Goal: Transaction & Acquisition: Purchase product/service

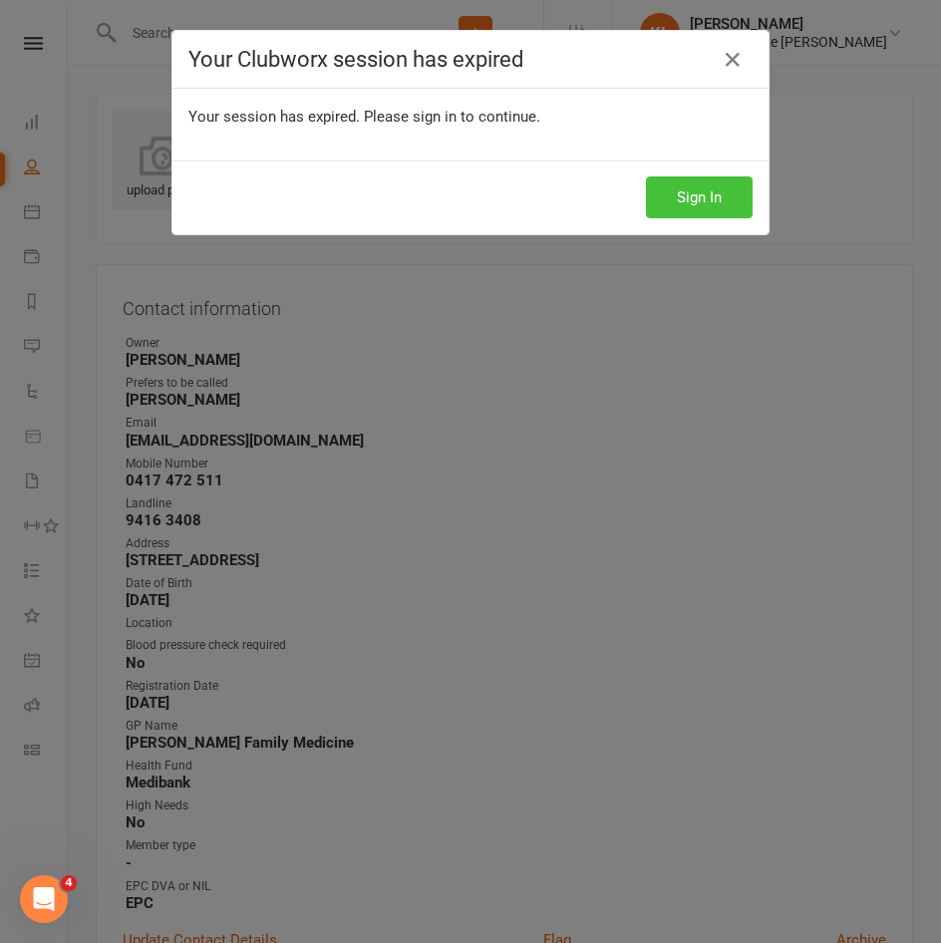
click at [710, 185] on button "Sign In" at bounding box center [699, 198] width 107 height 42
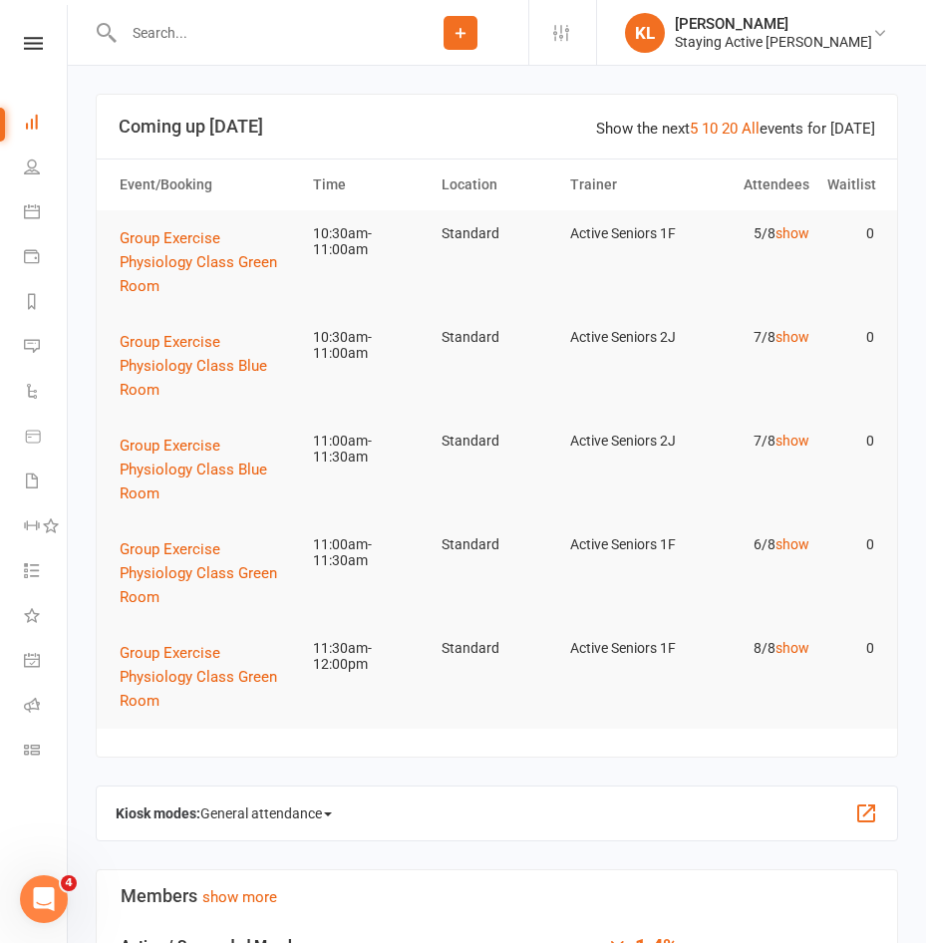
click at [220, 46] on input "text" at bounding box center [255, 33] width 275 height 28
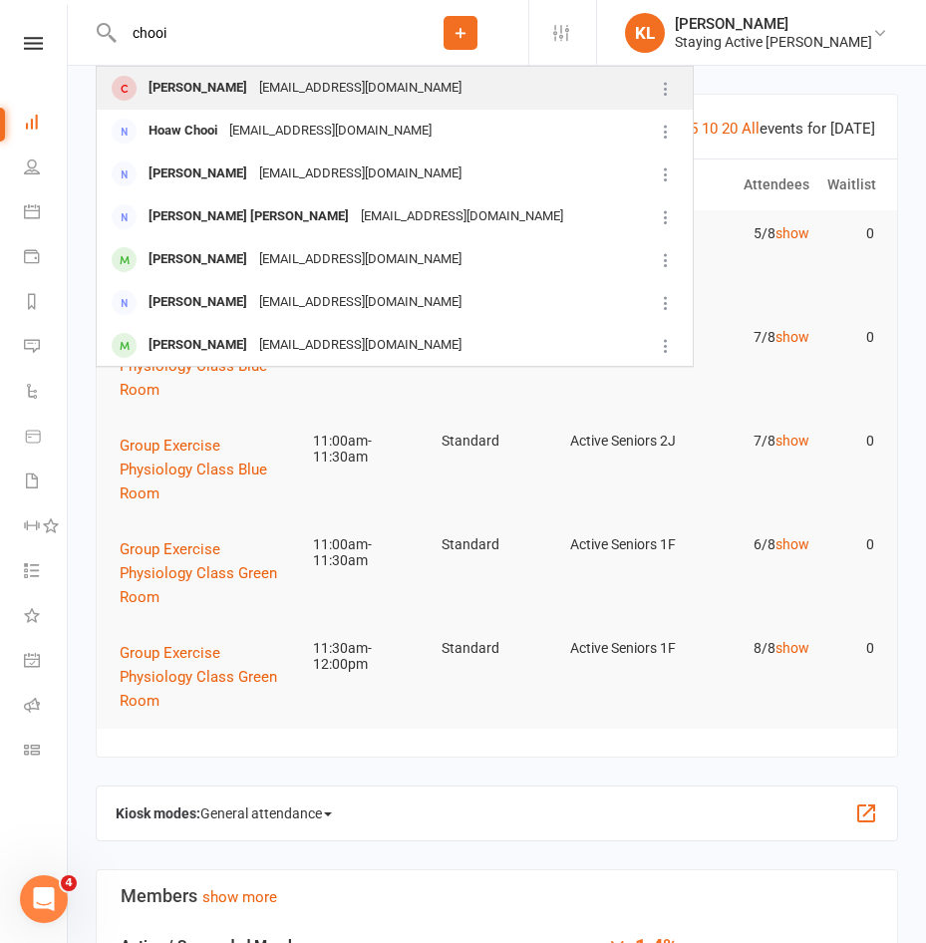
type input "chooi"
click at [253, 75] on div "chooicho@gmail.com" at bounding box center [360, 88] width 214 height 29
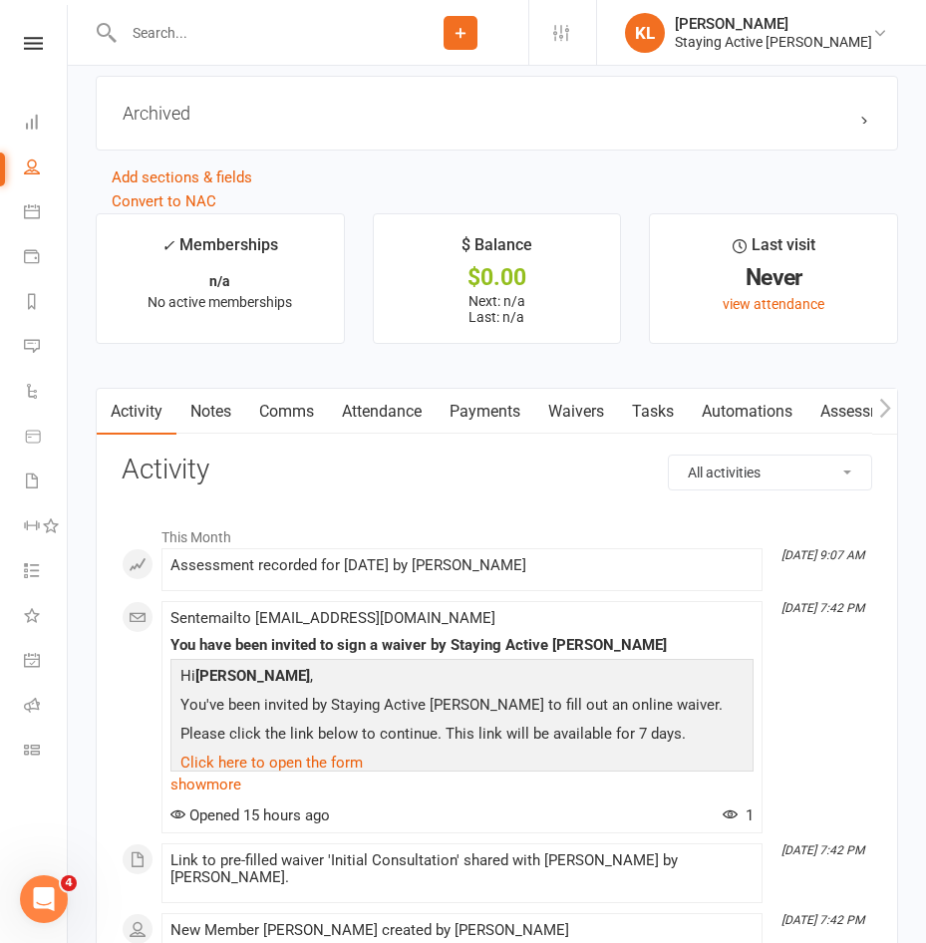
scroll to position [2393, 0]
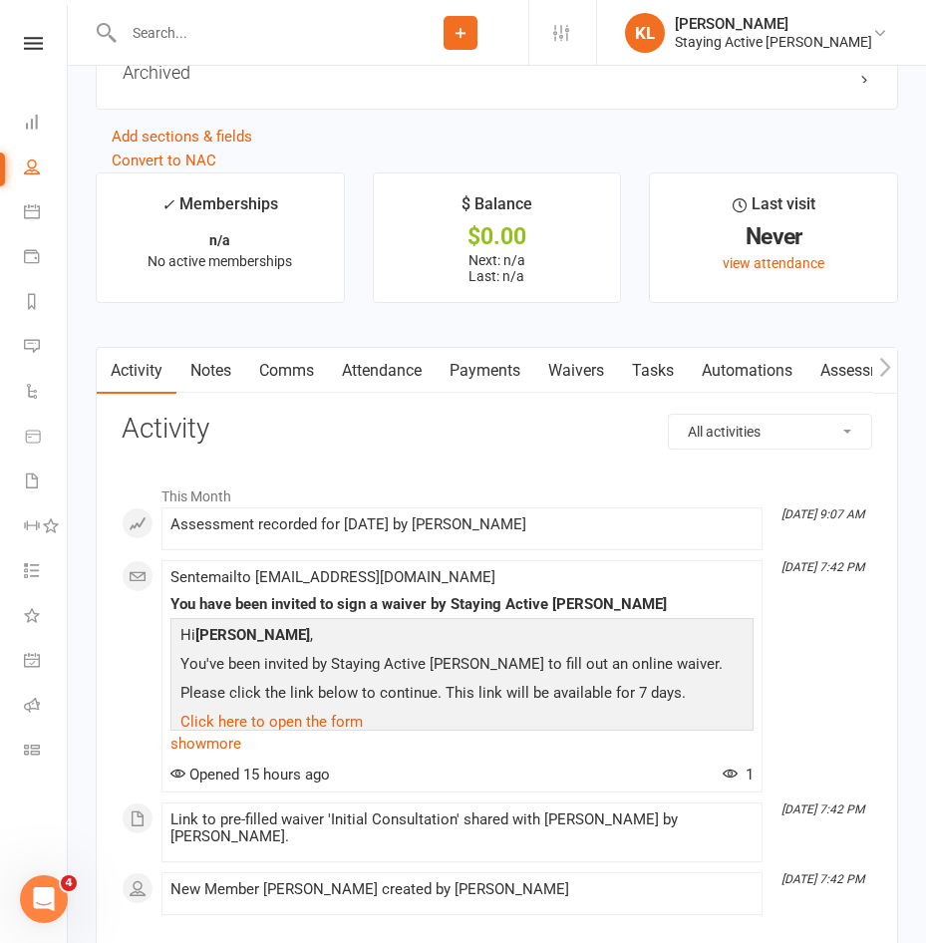
click at [549, 376] on link "Waivers" at bounding box center [577, 371] width 84 height 46
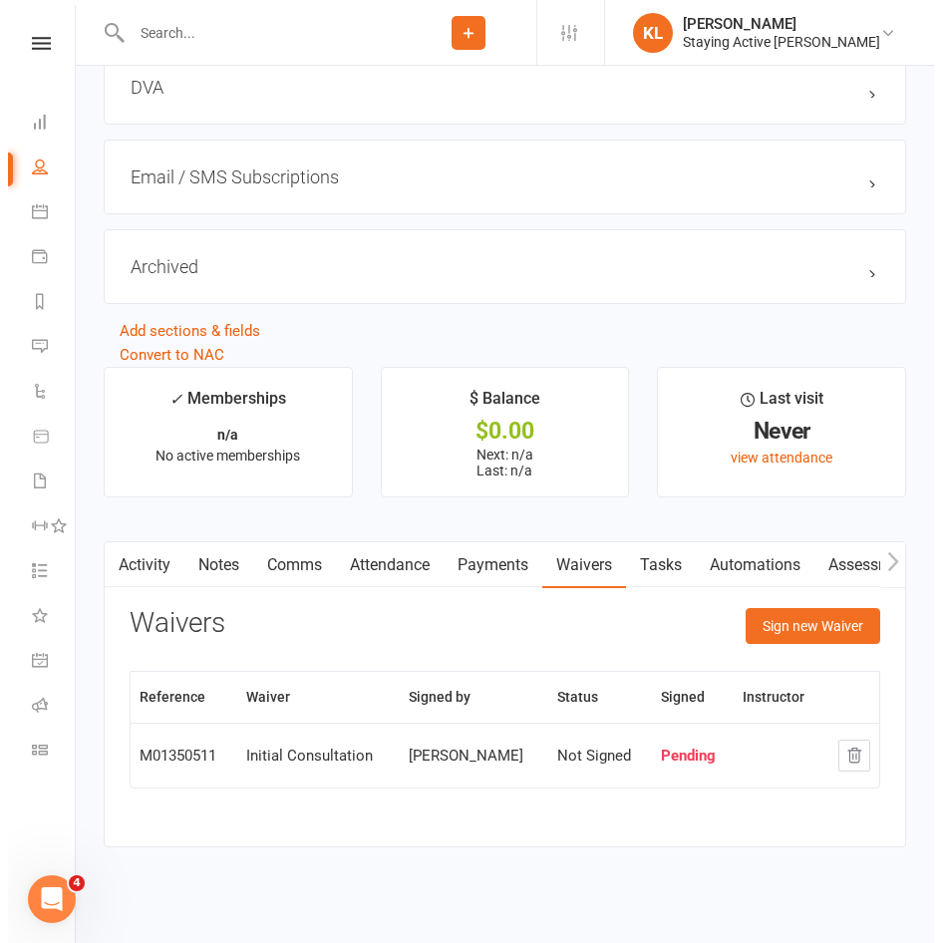
scroll to position [2221, 0]
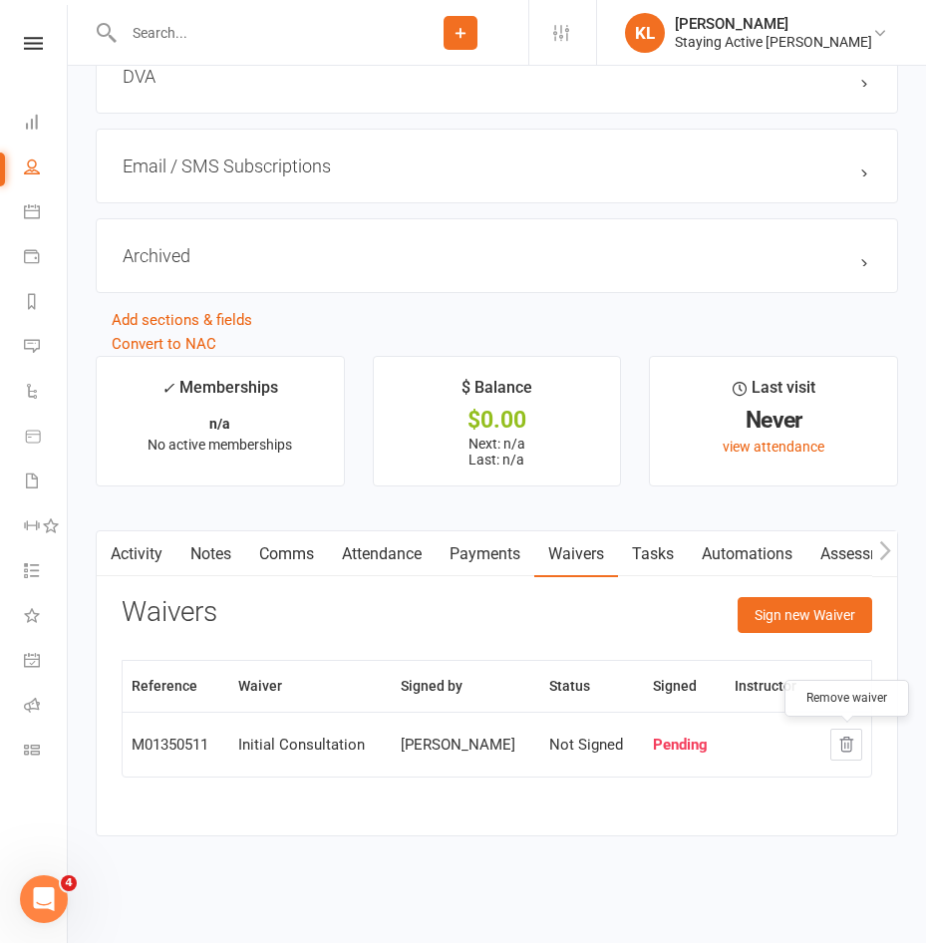
click at [849, 742] on icon "button" at bounding box center [847, 745] width 18 height 18
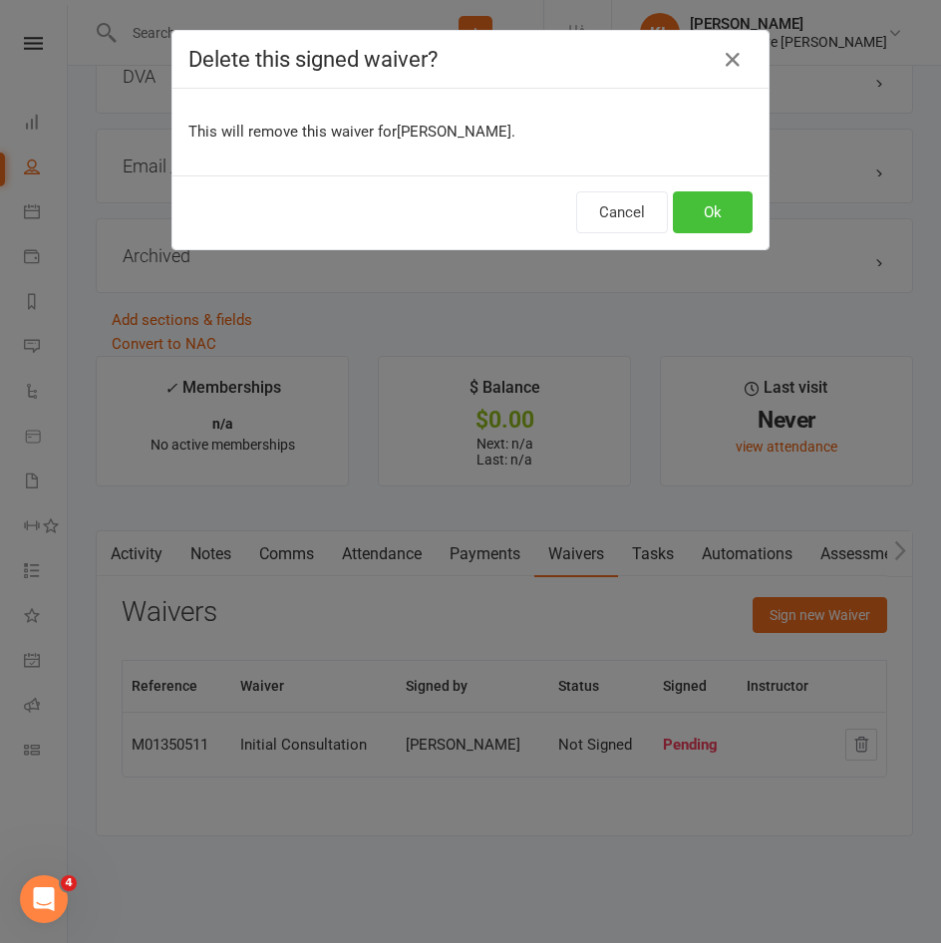
click at [722, 222] on button "Ok" at bounding box center [713, 212] width 80 height 42
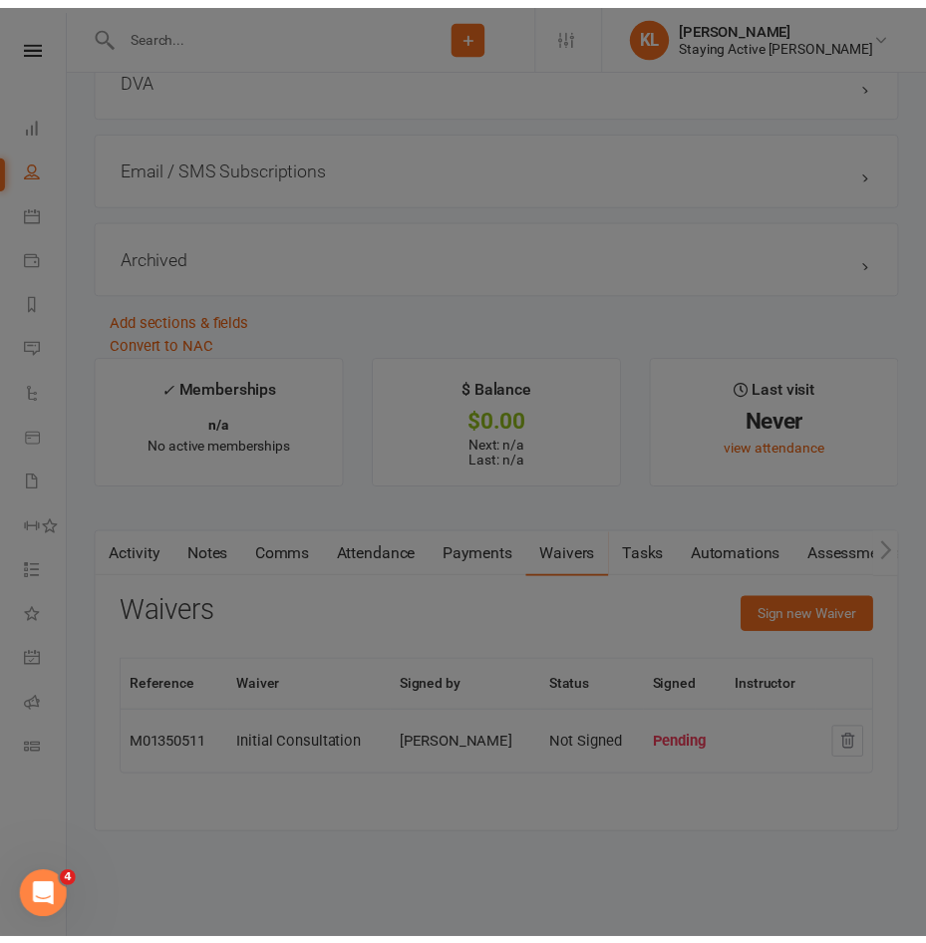
scroll to position [2206, 0]
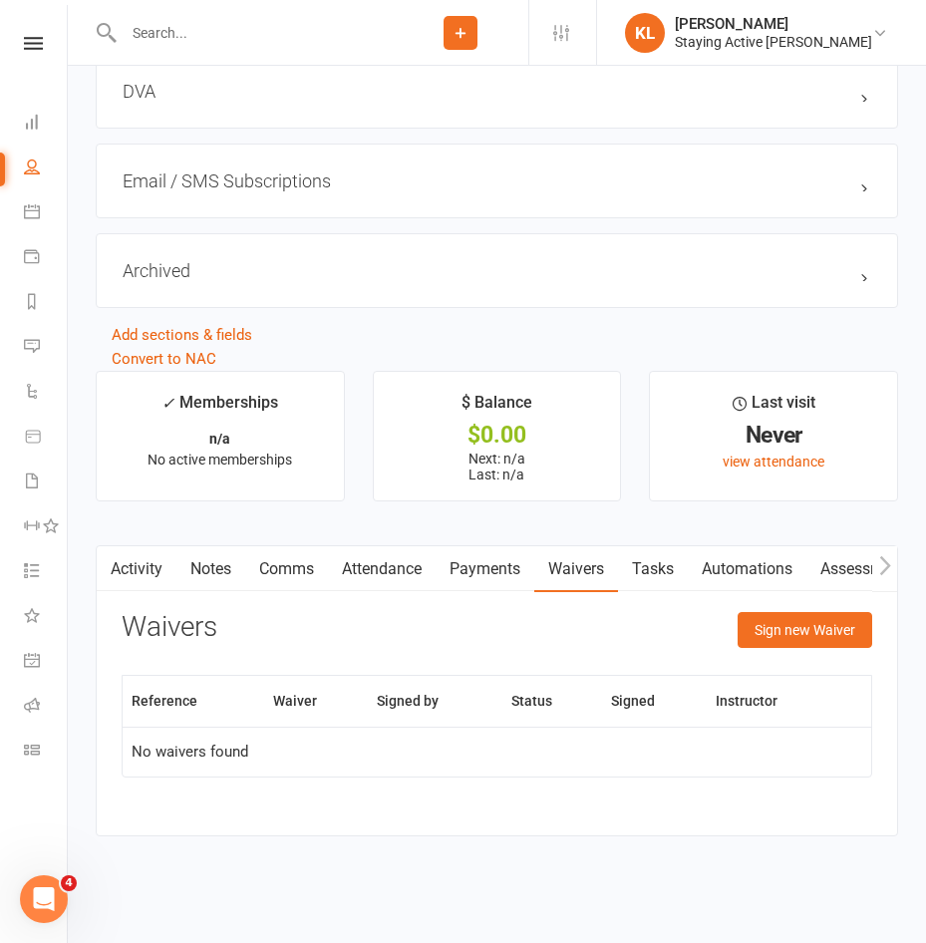
click at [843, 569] on link "Assessments" at bounding box center [868, 570] width 122 height 46
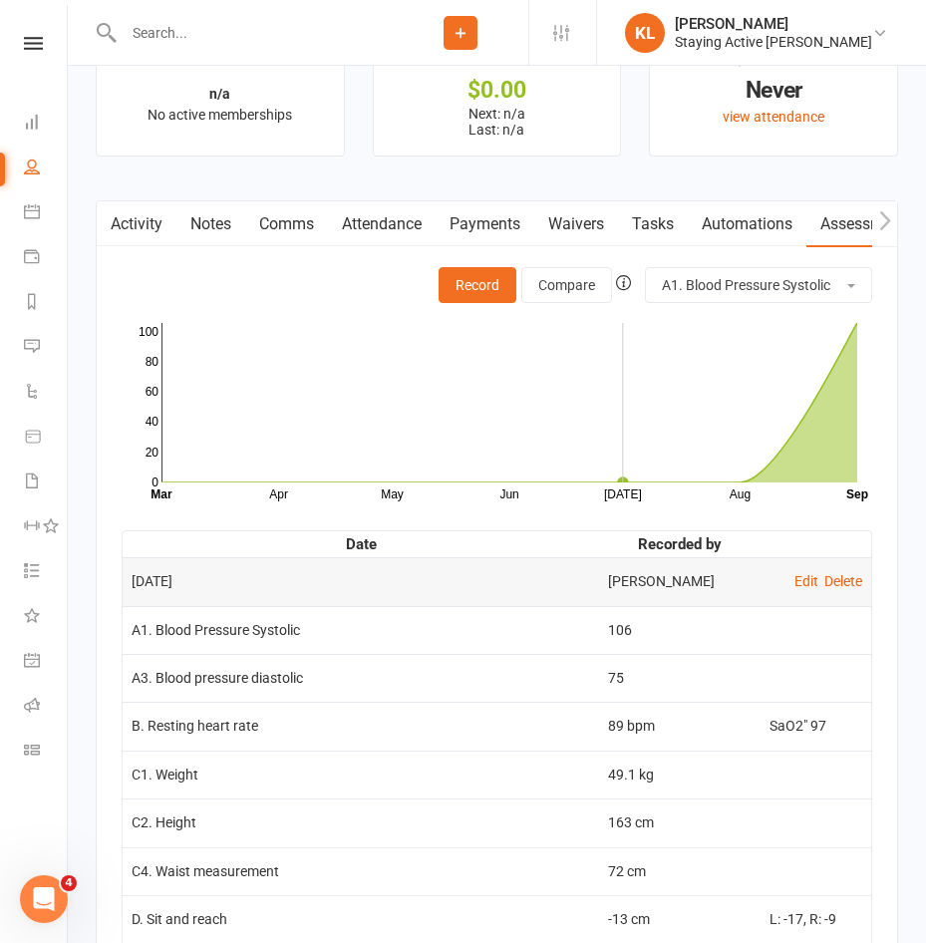
scroll to position [2393, 0]
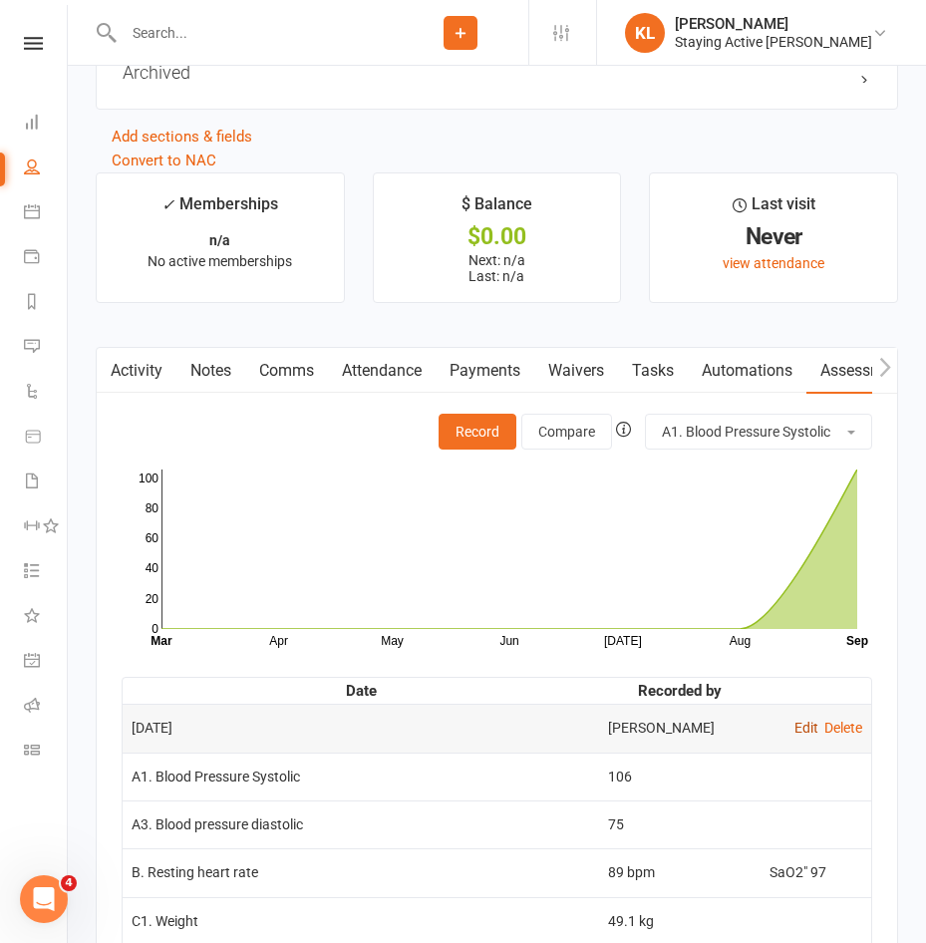
click at [795, 736] on link "Edit" at bounding box center [807, 728] width 24 height 16
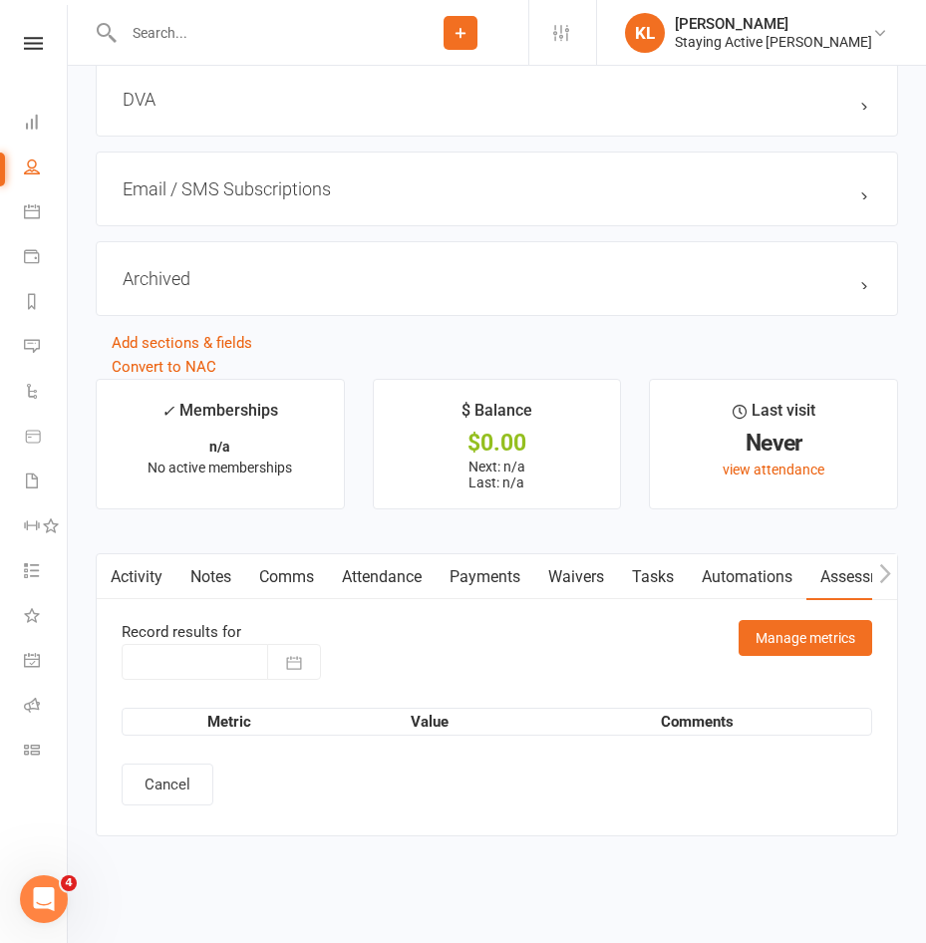
type input "[DATE]"
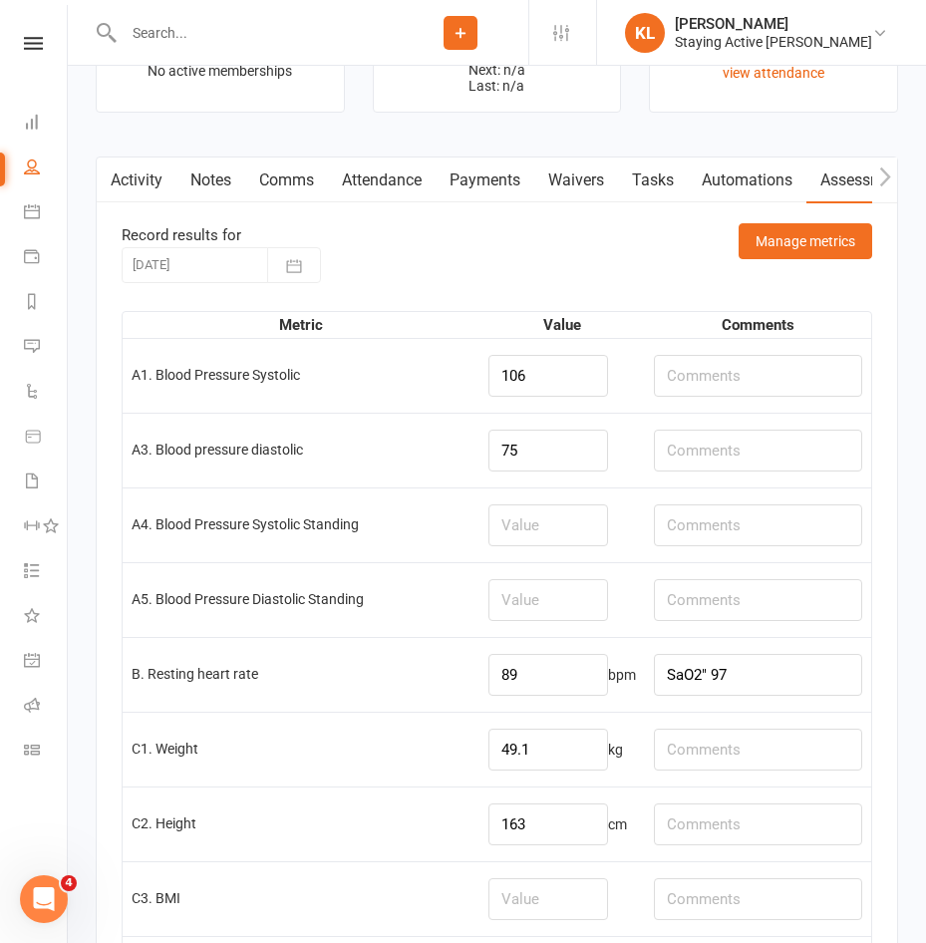
scroll to position [2597, 0]
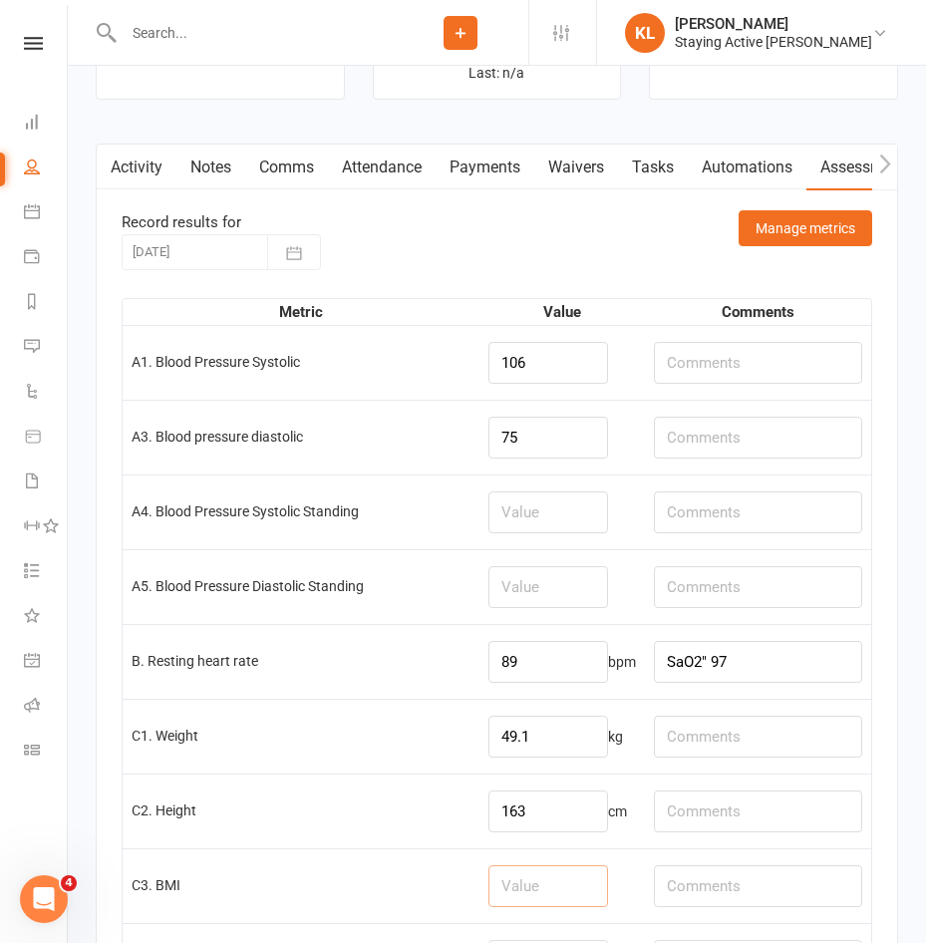
click at [489, 879] on input "number" at bounding box center [549, 887] width 120 height 42
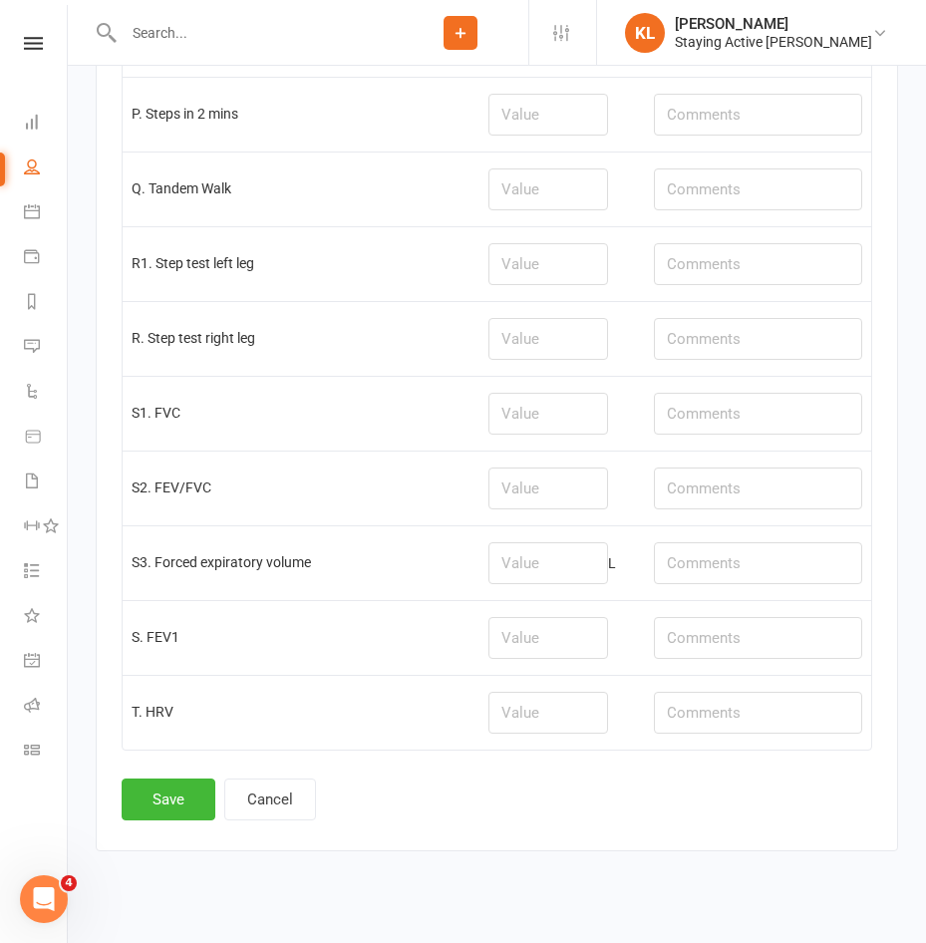
scroll to position [5090, 0]
type input "18.5"
click at [193, 803] on button "Save" at bounding box center [169, 799] width 94 height 42
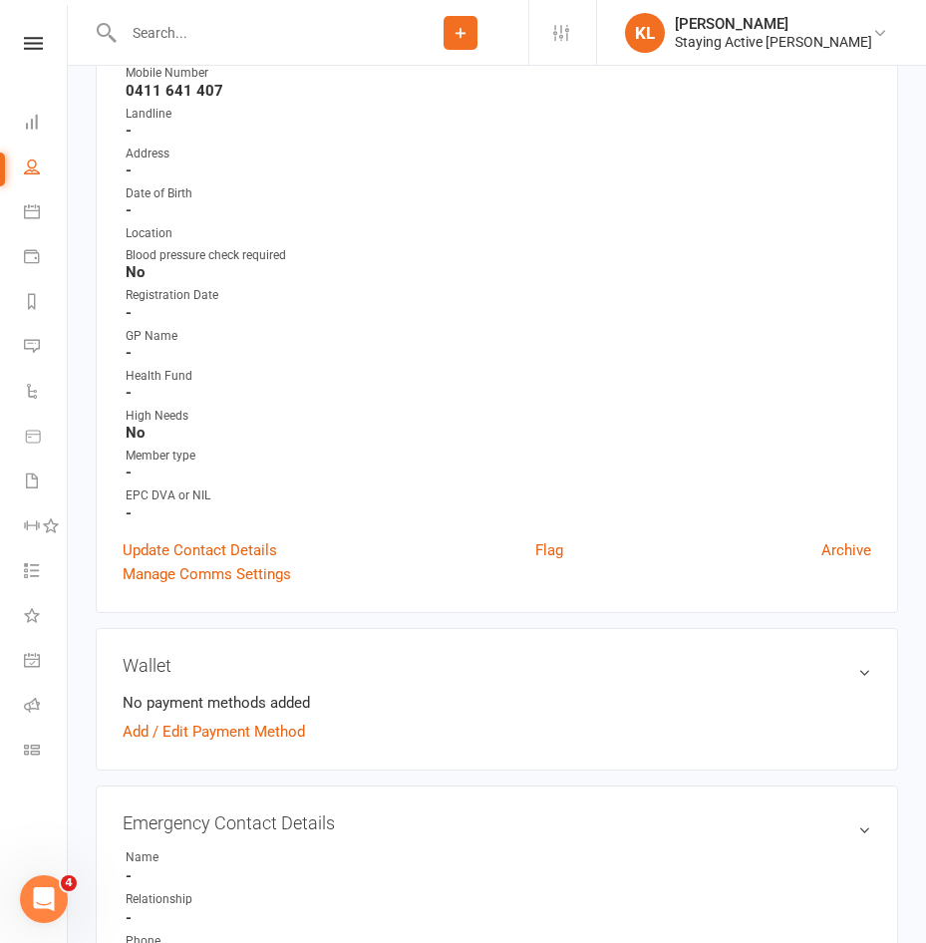
scroll to position [598, 0]
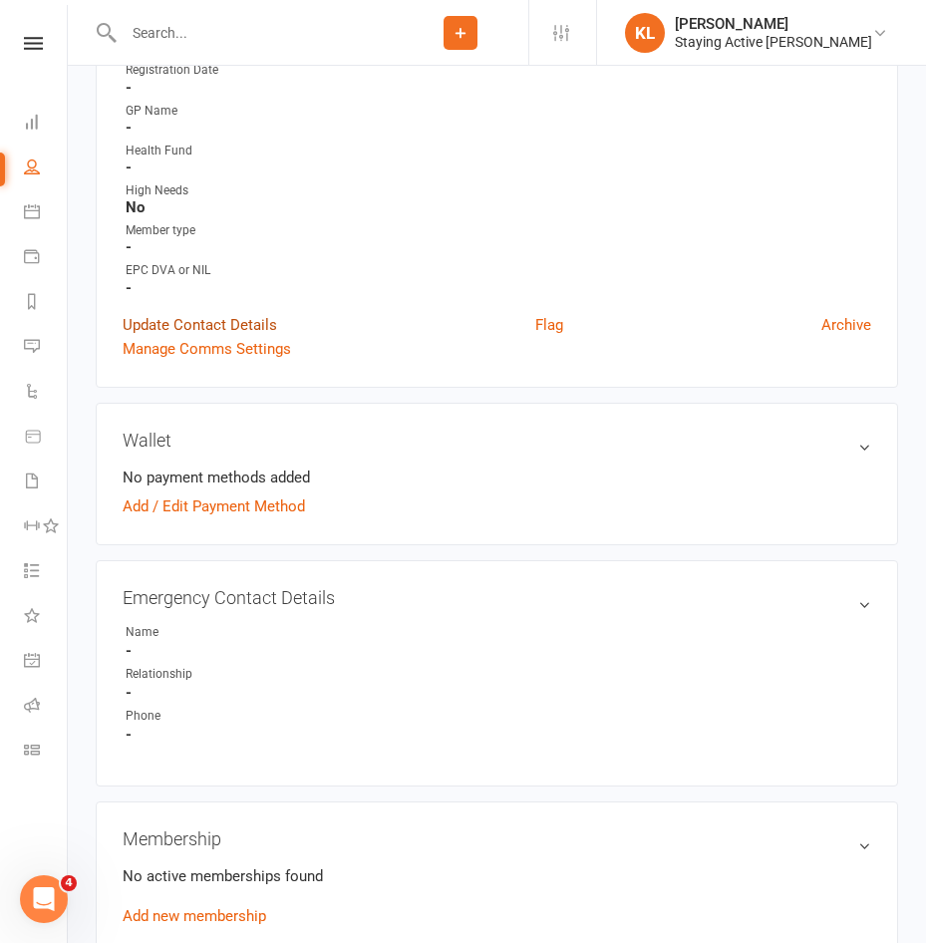
click at [190, 327] on link "Update Contact Details" at bounding box center [200, 325] width 155 height 24
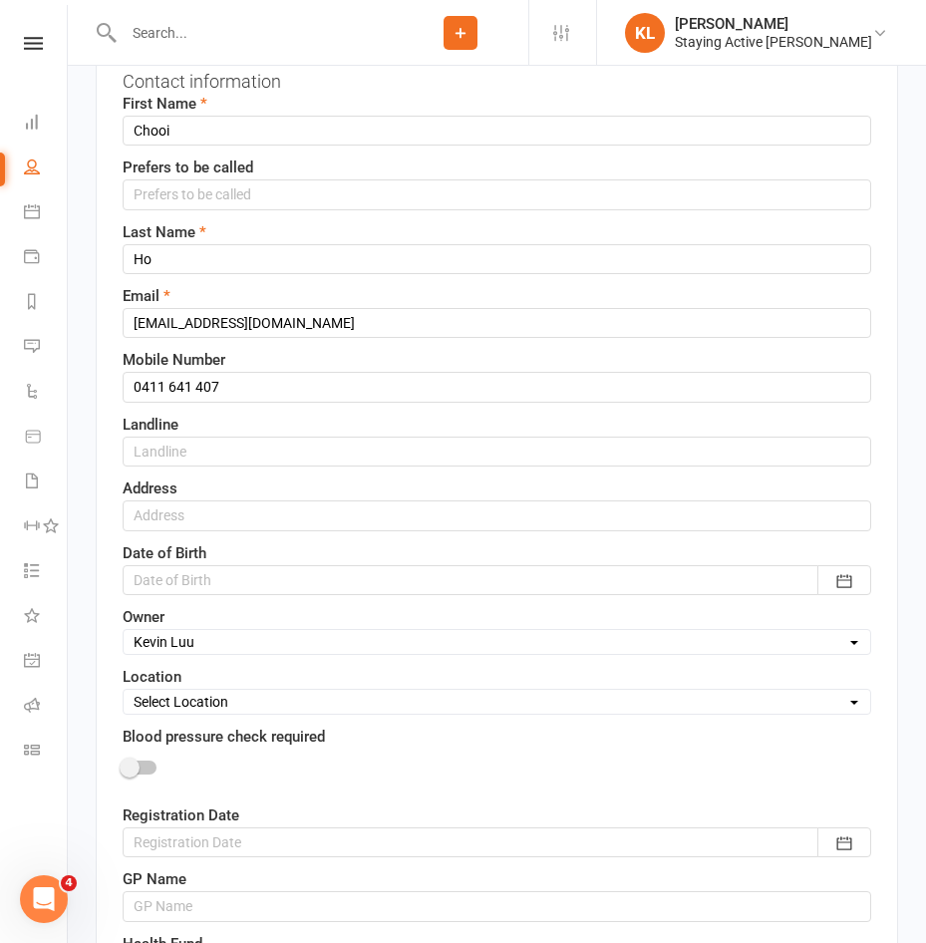
scroll to position [94, 0]
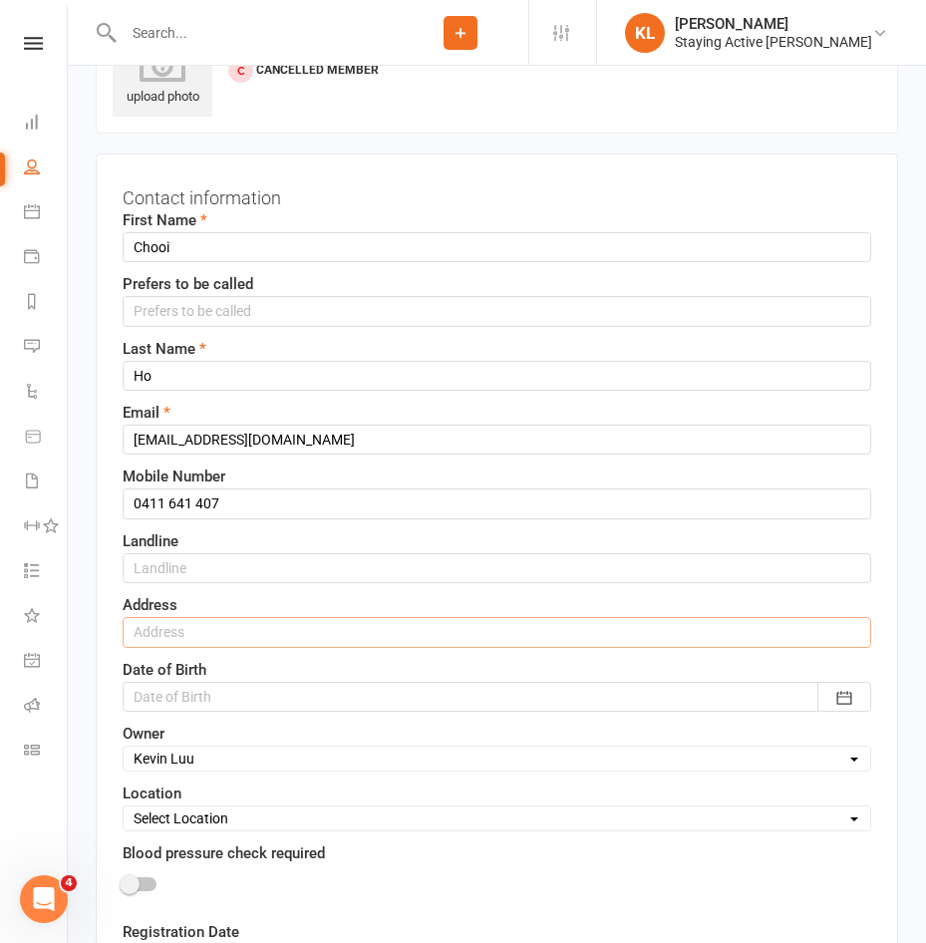
click at [148, 622] on input "text" at bounding box center [497, 632] width 749 height 30
type input "43 Rosebery Road Killara NSW 2071"
click at [168, 706] on div at bounding box center [497, 697] width 749 height 30
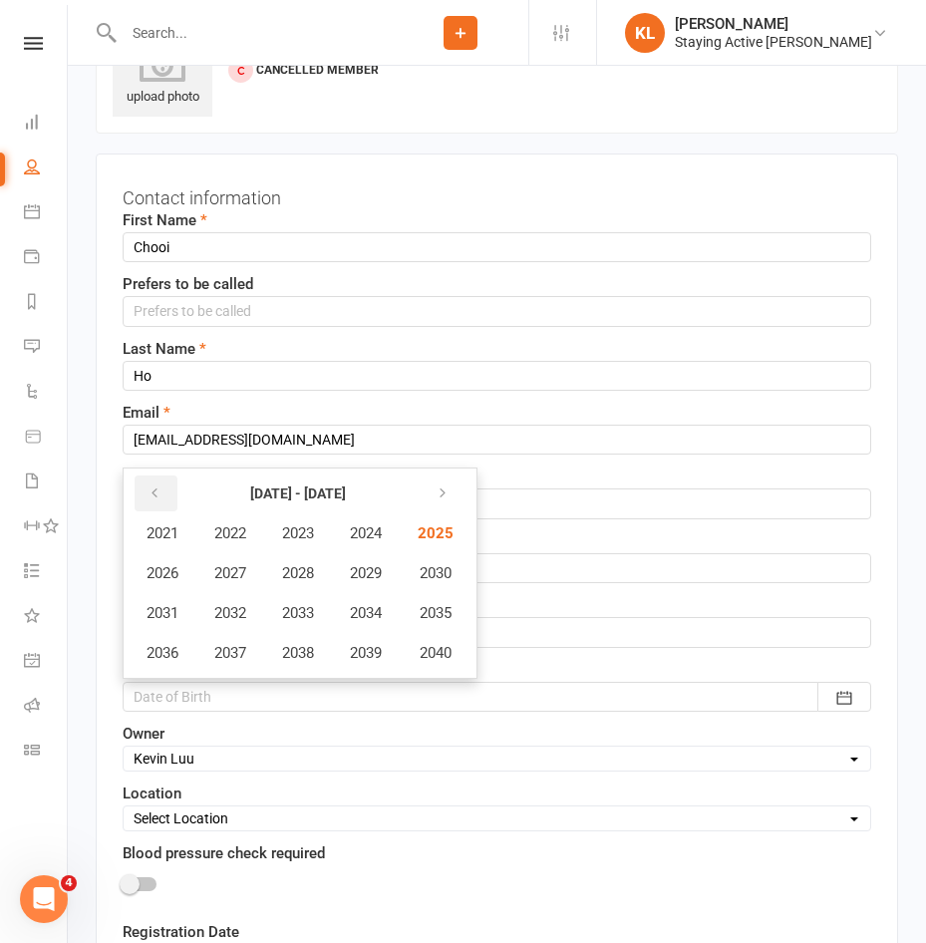
click at [168, 500] on button "button" at bounding box center [156, 494] width 43 height 36
click at [205, 605] on button "1952" at bounding box center [230, 613] width 66 height 38
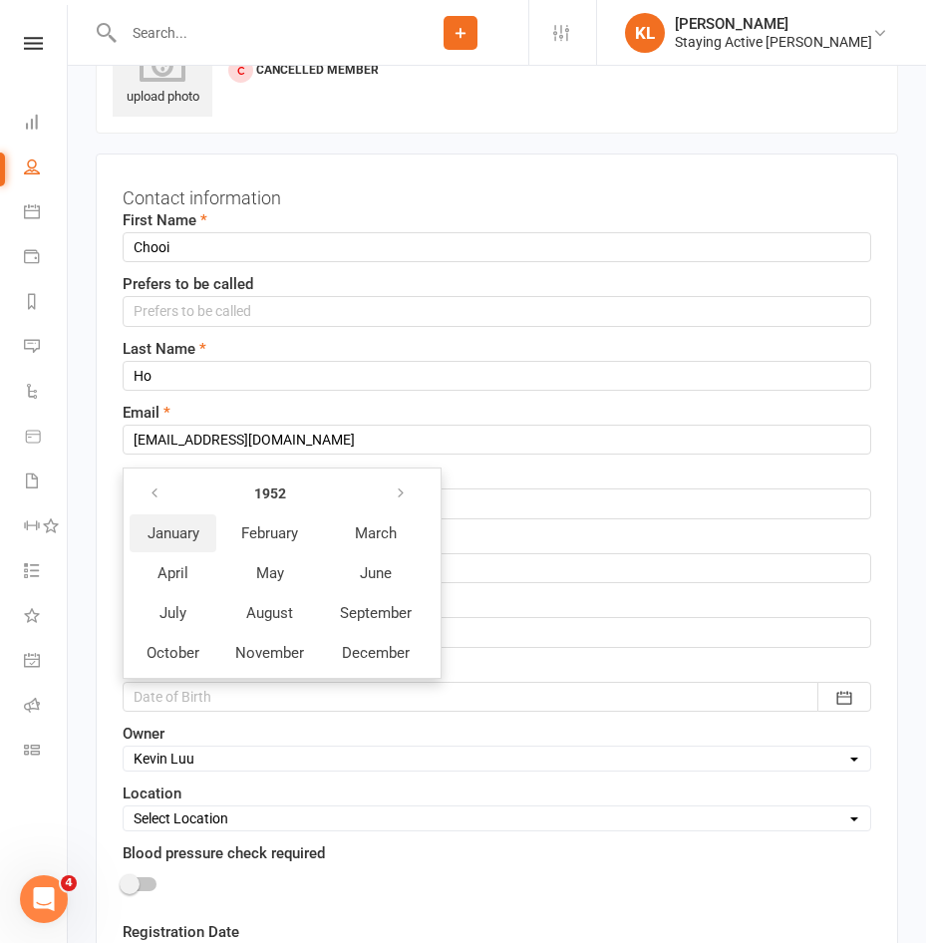
click at [176, 541] on span "January" at bounding box center [174, 534] width 52 height 18
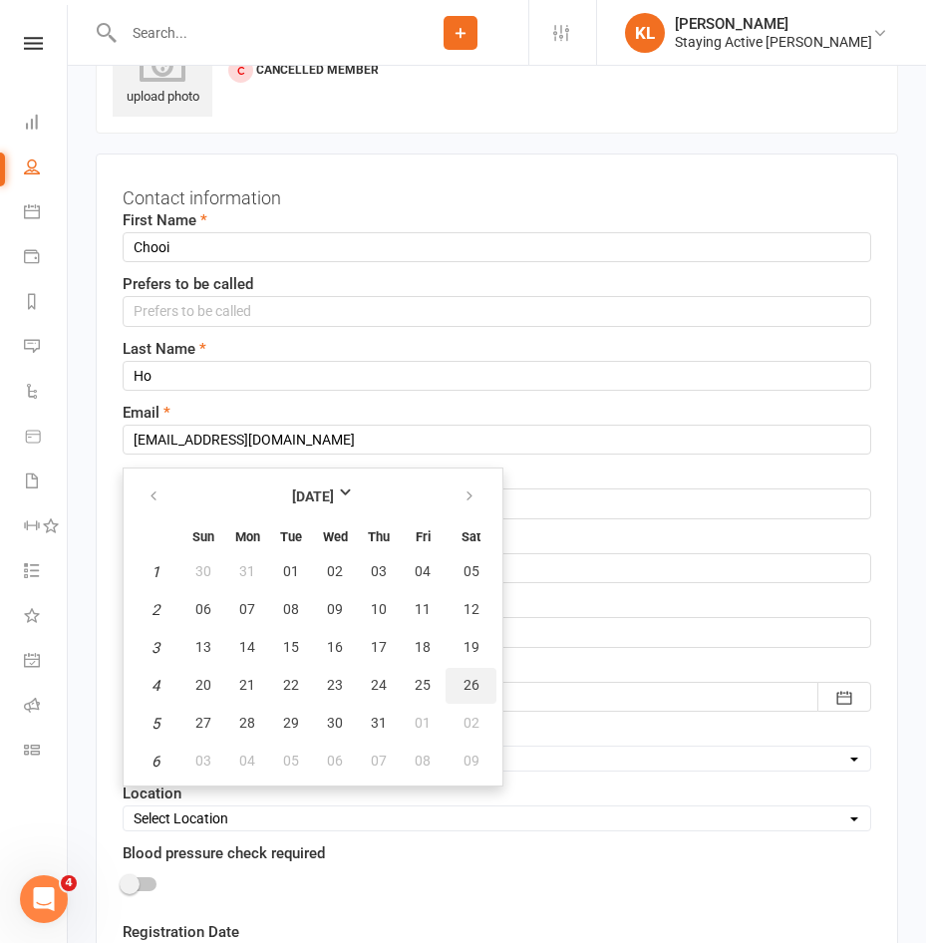
click at [454, 693] on button "26" at bounding box center [471, 686] width 51 height 36
type input "26 Jan 1952"
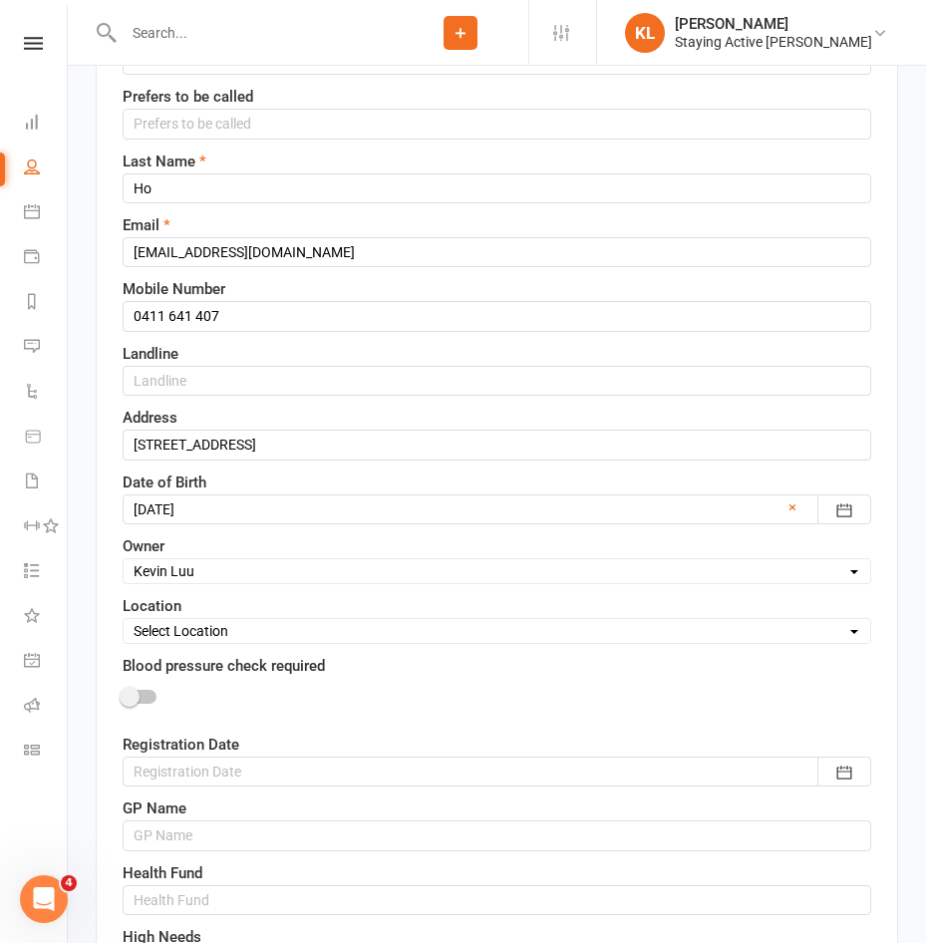
scroll to position [393, 0]
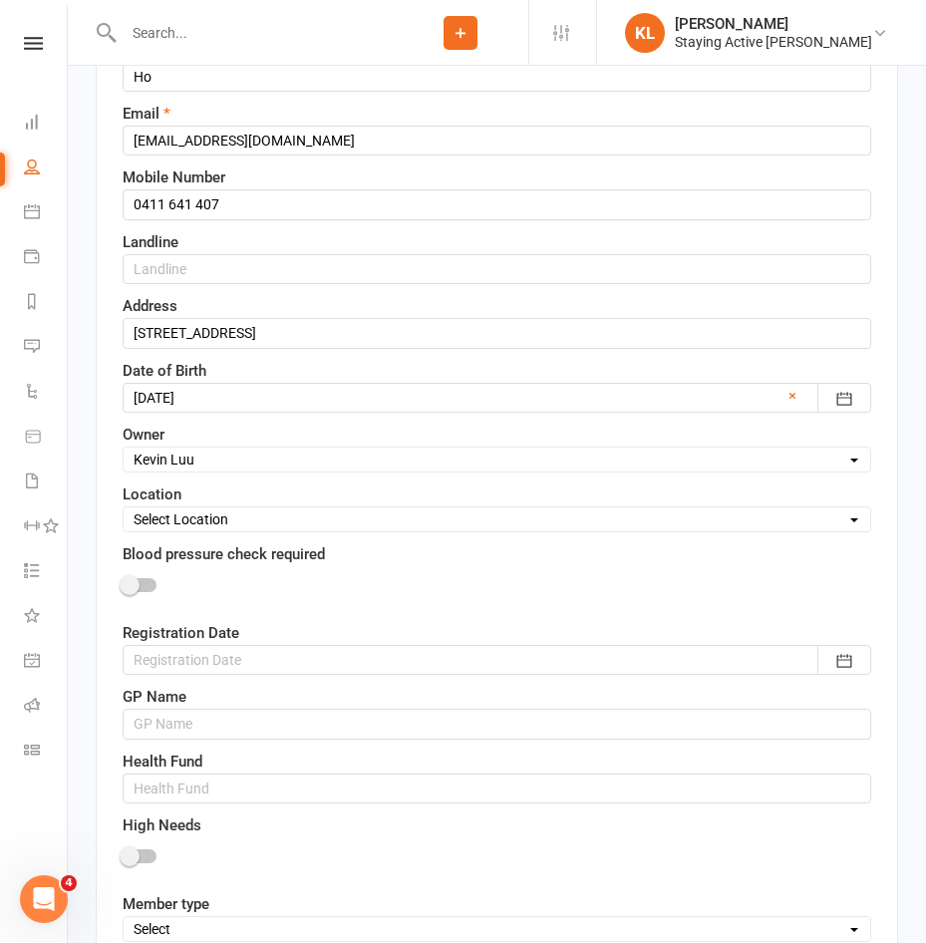
click at [144, 668] on div at bounding box center [497, 660] width 749 height 30
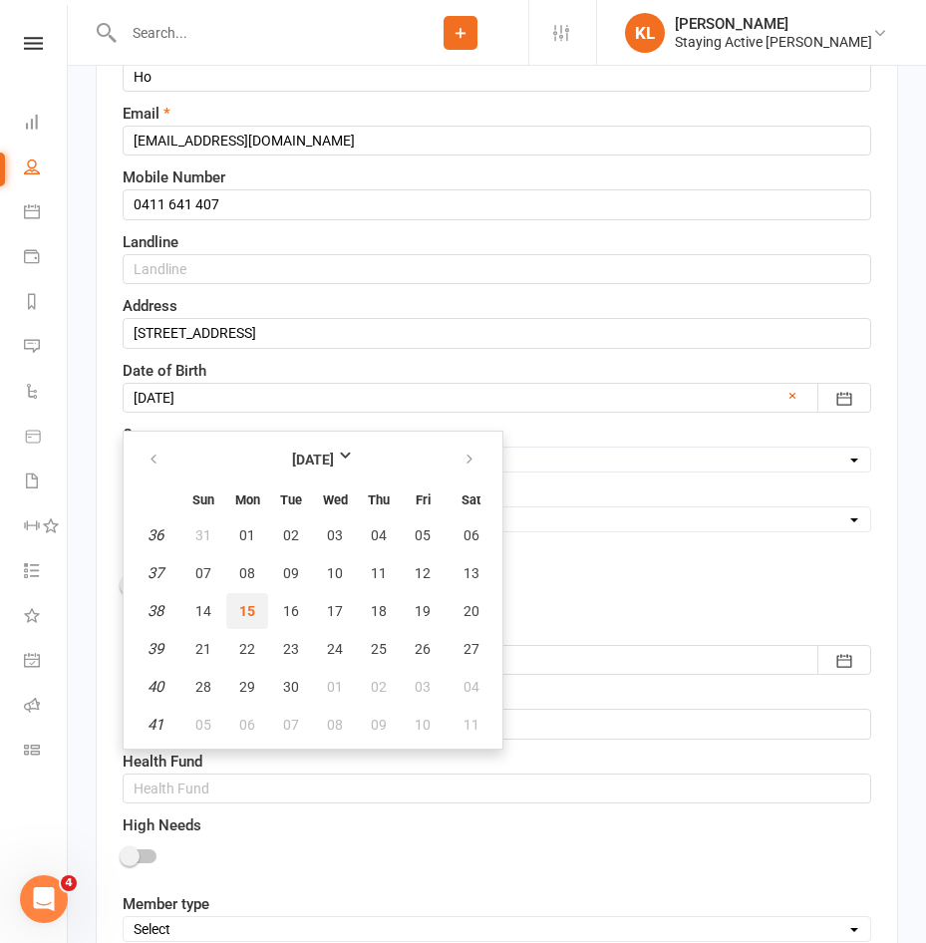
click at [257, 615] on button "15" at bounding box center [247, 611] width 42 height 36
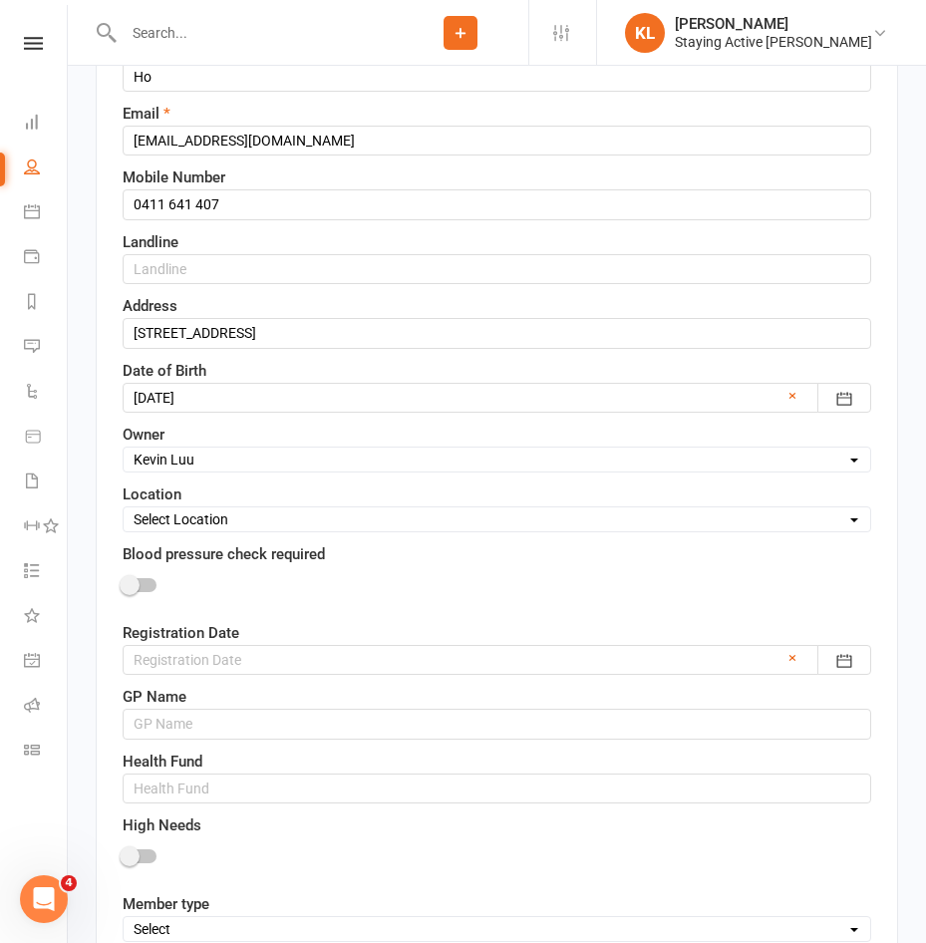
type input "[DATE]"
click at [142, 728] on input "text" at bounding box center [497, 724] width 749 height 30
type input "Dr Ian McIntosh - The Station Medical Clinic"
click at [197, 779] on input "text" at bounding box center [497, 789] width 749 height 30
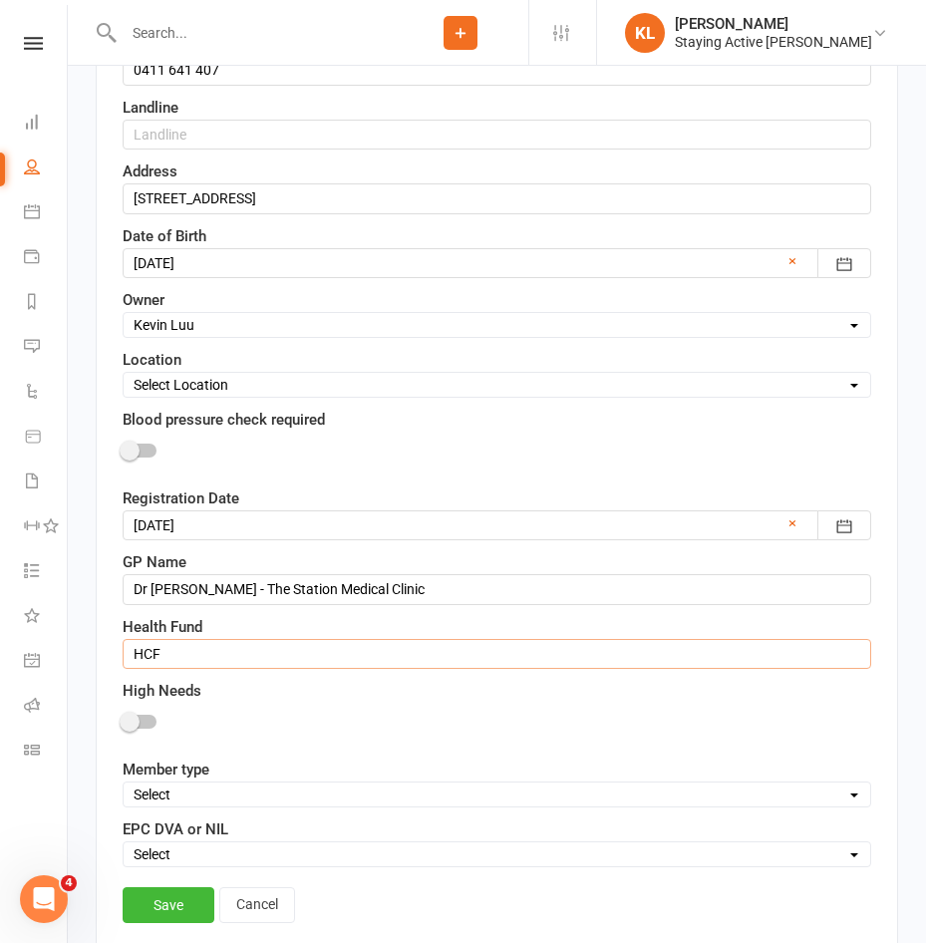
scroll to position [592, 0]
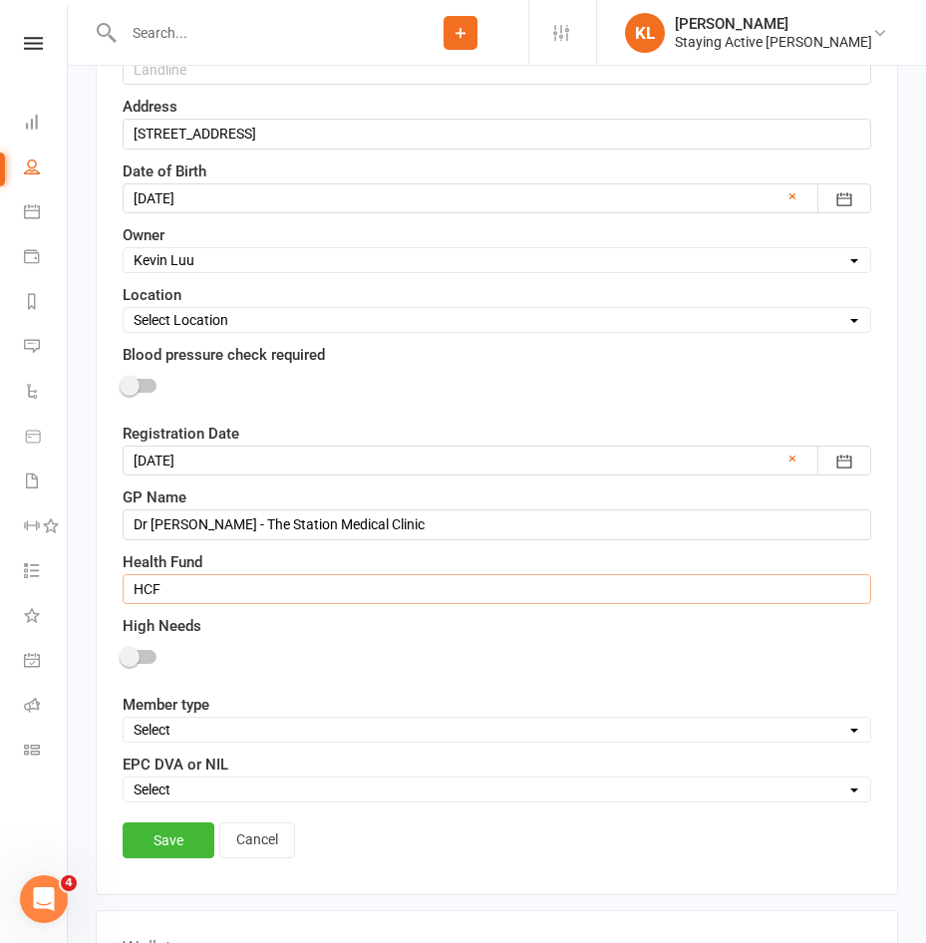
type input "HCF"
click at [98, 765] on div "Contact information First Name Chooi Prefers to be called Last Name Ho Email ch…" at bounding box center [497, 275] width 803 height 1241
click at [181, 788] on select "Select DVA EPC NIL" at bounding box center [497, 790] width 747 height 22
select select "EPC"
click at [124, 781] on select "Select DVA EPC NIL" at bounding box center [497, 790] width 747 height 22
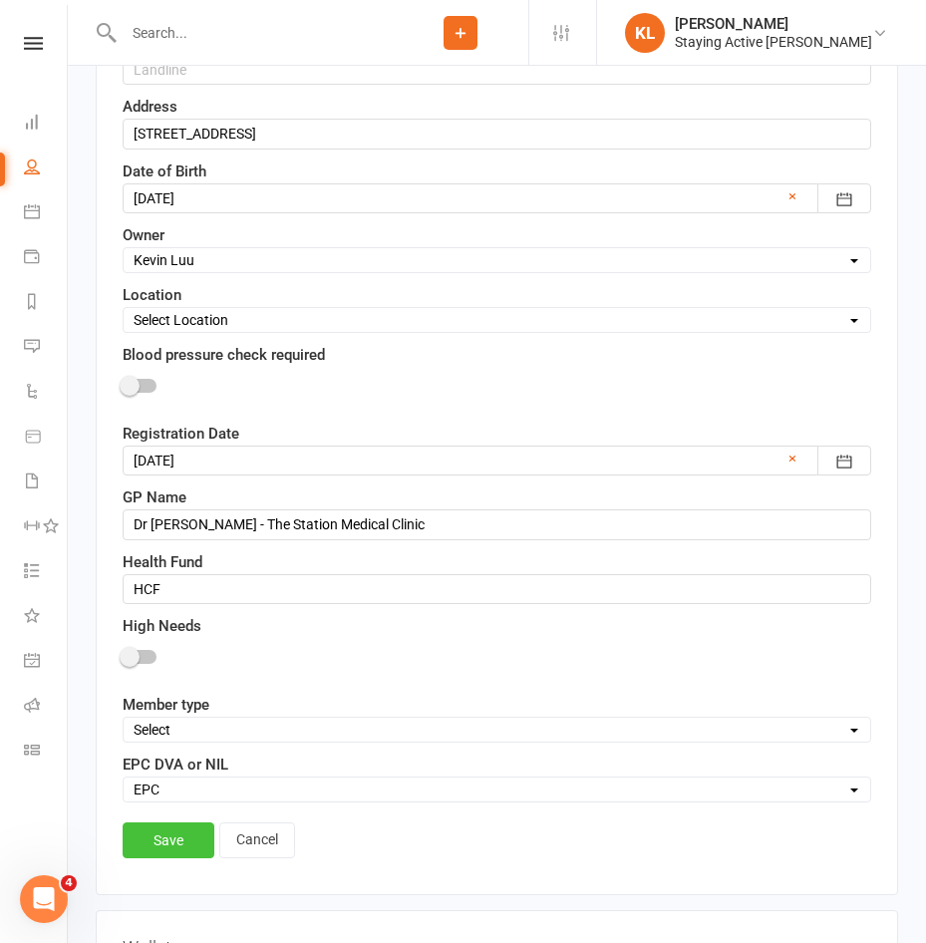
click at [180, 834] on link "Save" at bounding box center [169, 841] width 92 height 36
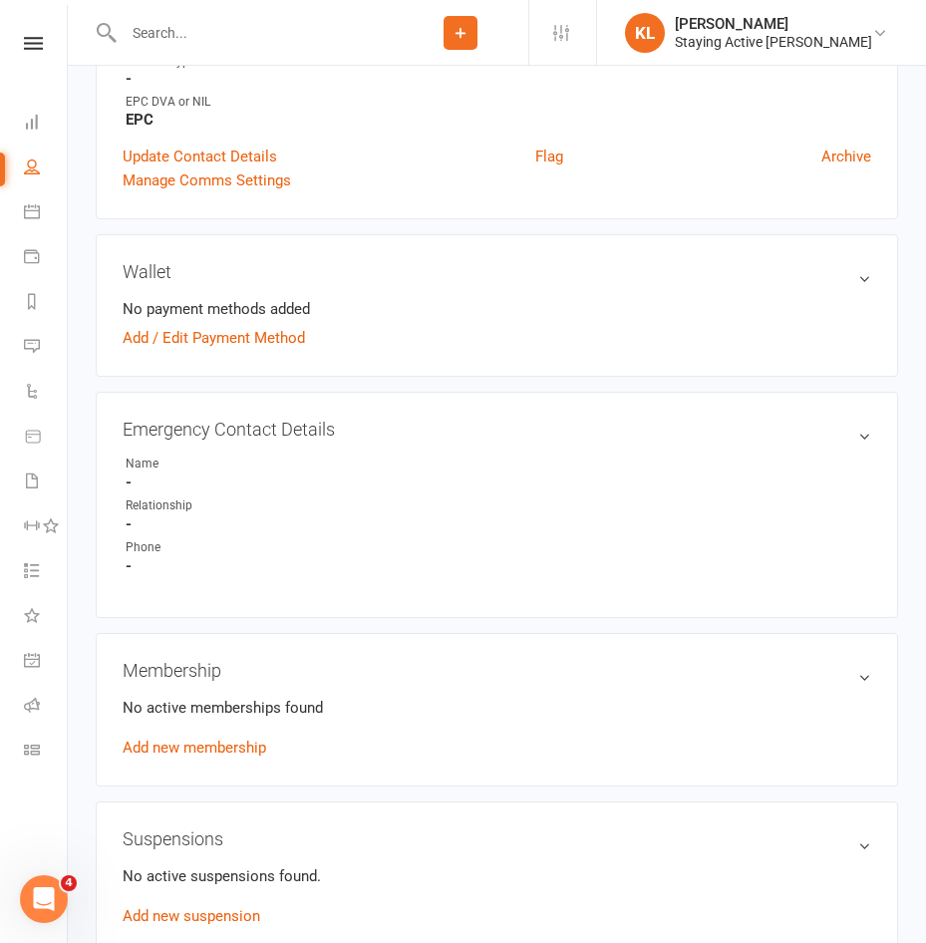
scroll to position [798, 0]
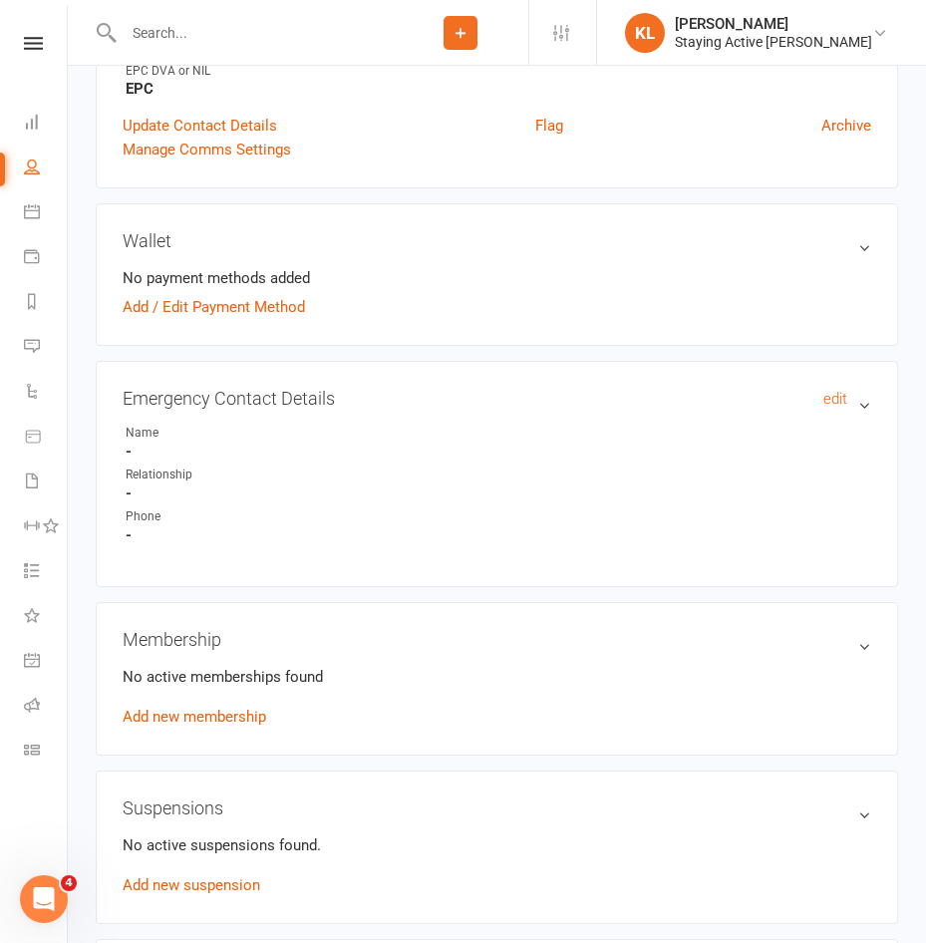
click at [850, 395] on h3 "Emergency Contact Details edit" at bounding box center [497, 398] width 749 height 21
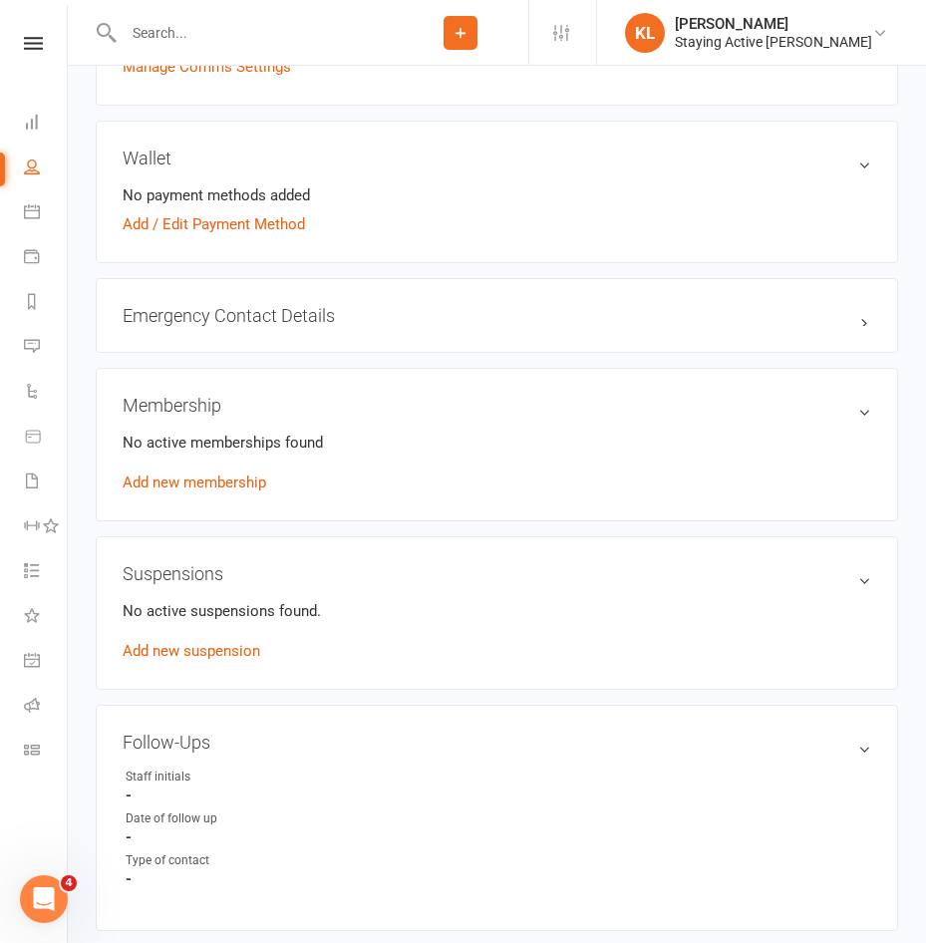
scroll to position [898, 0]
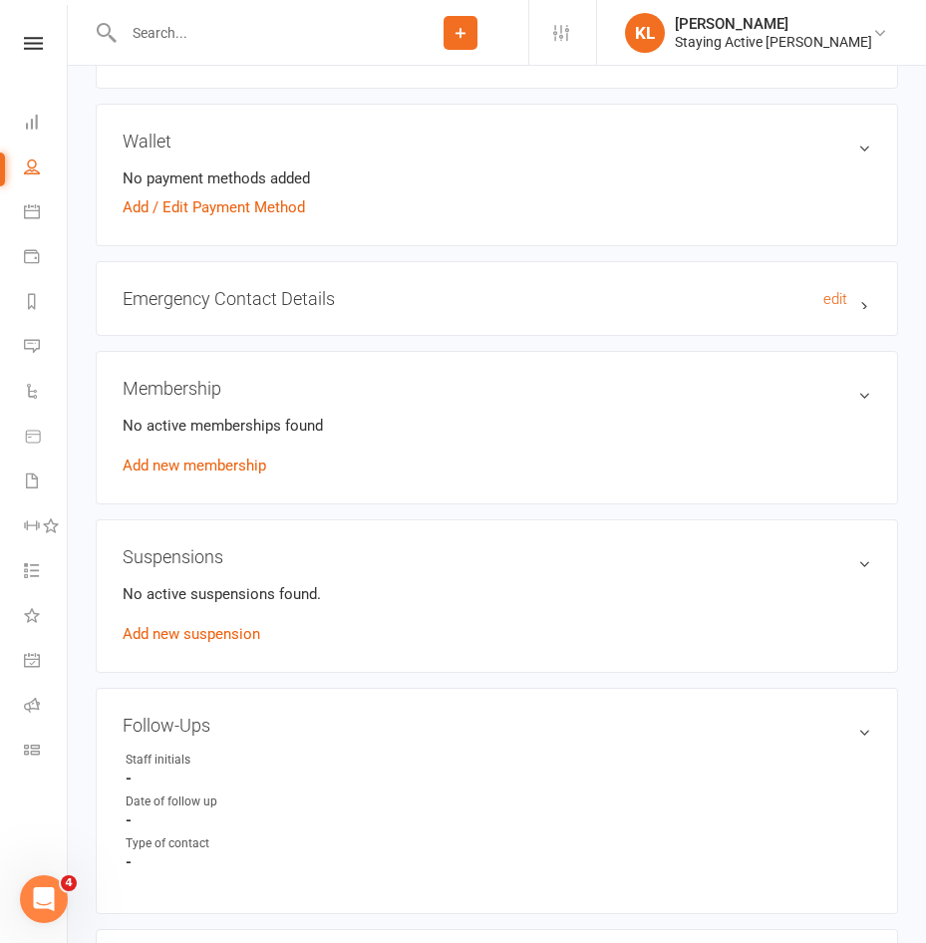
click at [295, 303] on h3 "Emergency Contact Details edit" at bounding box center [497, 298] width 749 height 21
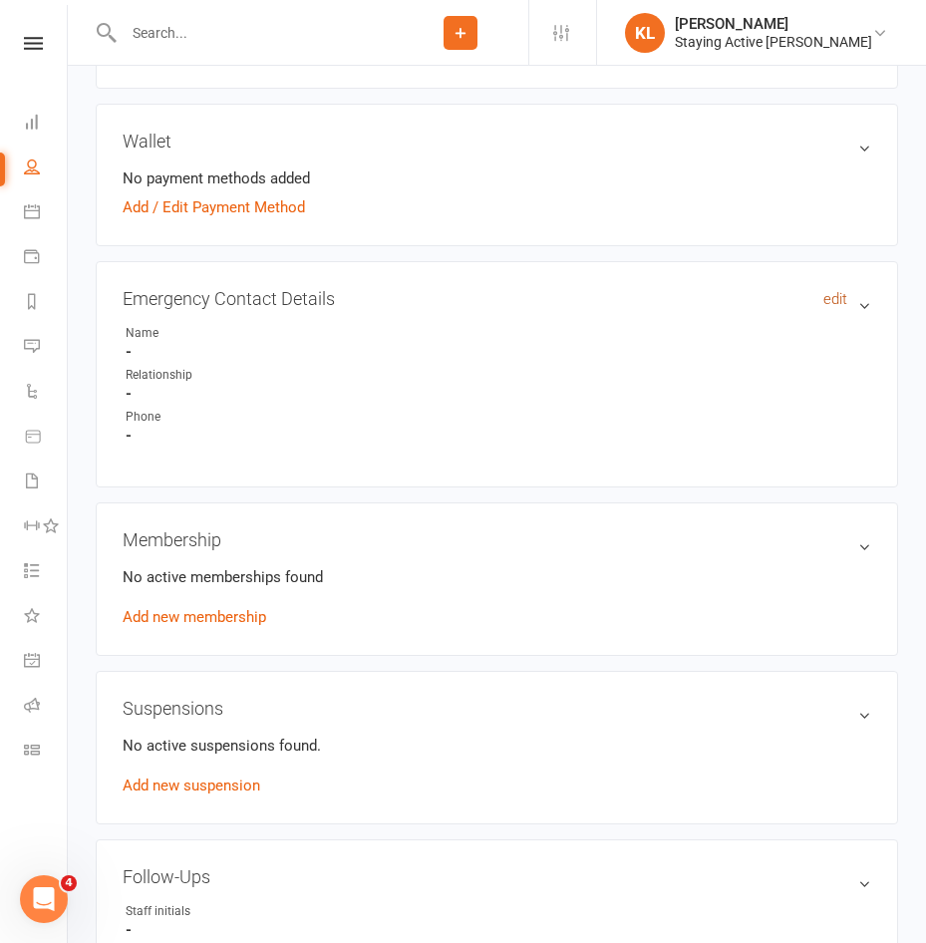
click at [846, 305] on link "edit" at bounding box center [836, 299] width 24 height 18
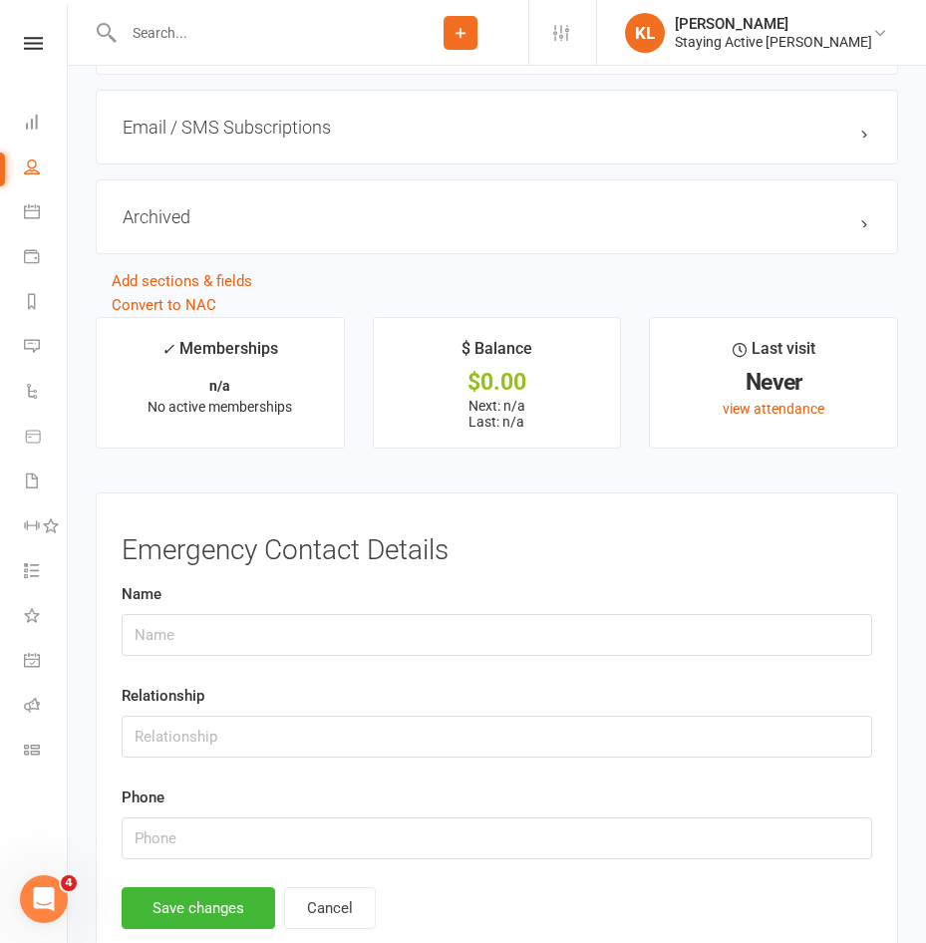
scroll to position [2263, 0]
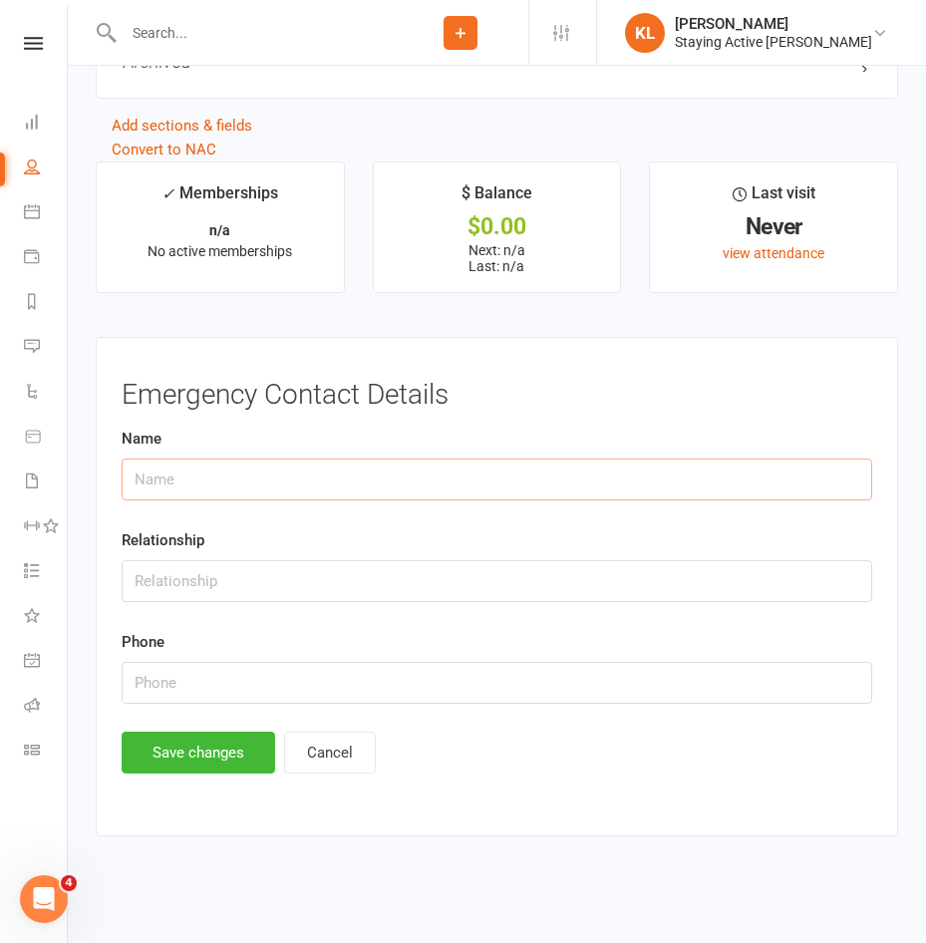
click at [202, 482] on input "text" at bounding box center [497, 480] width 751 height 42
type input "Rodney Ho"
click at [174, 584] on input "text" at bounding box center [497, 581] width 751 height 42
type input "Husband"
click at [199, 675] on input "text" at bounding box center [497, 683] width 751 height 42
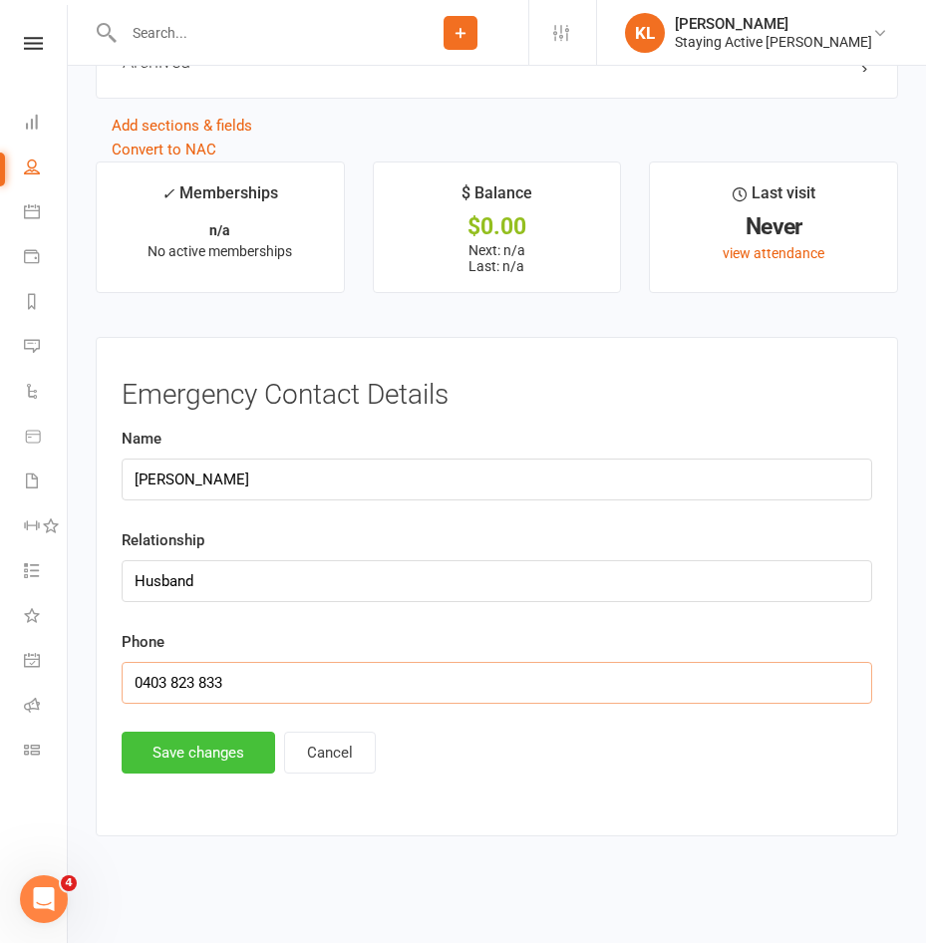
type input "0403 823 833"
click at [183, 741] on button "Save changes" at bounding box center [199, 753] width 154 height 42
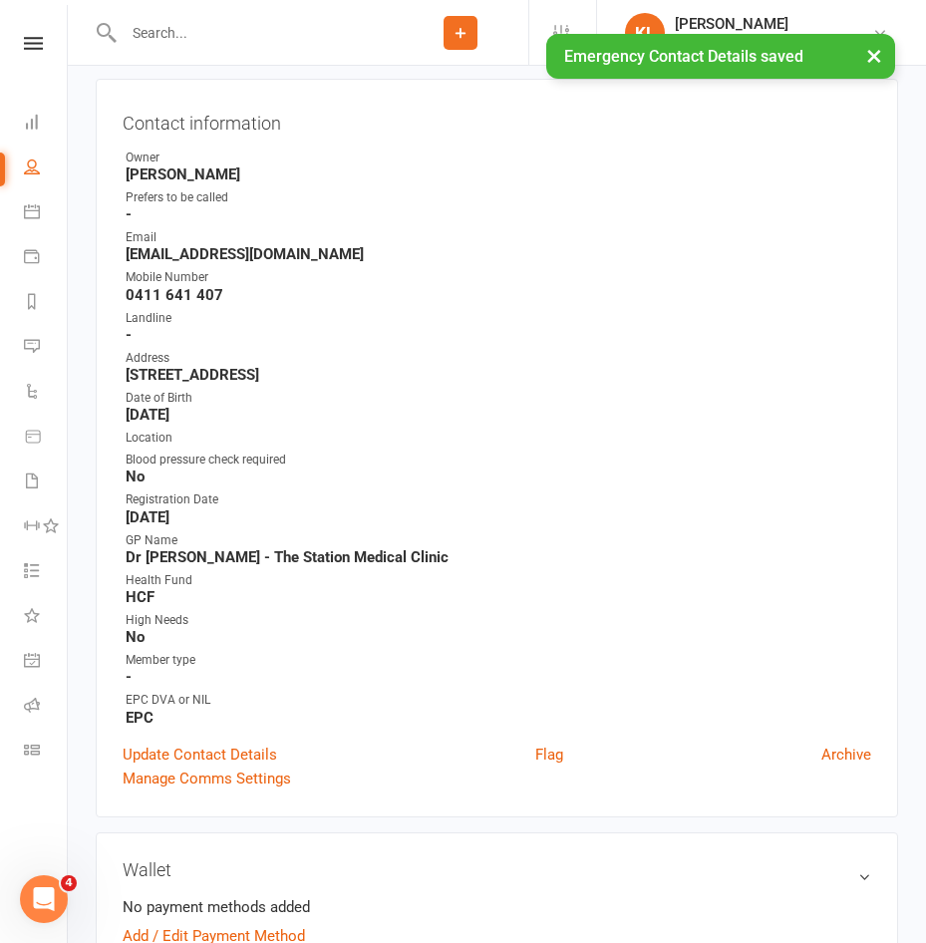
scroll to position [0, 0]
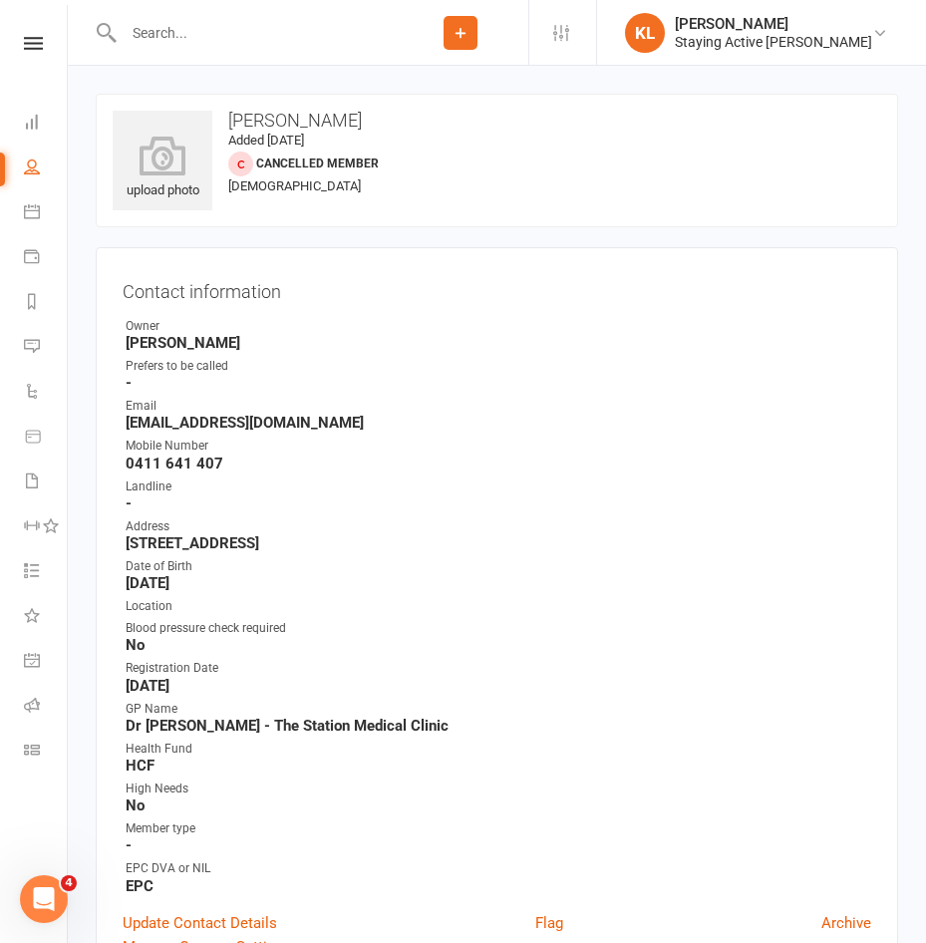
drag, startPoint x: 130, startPoint y: 543, endPoint x: 372, endPoint y: 545, distance: 242.3
click at [372, 545] on strong "43 Rosebery Road Killara NSW 2071" at bounding box center [499, 544] width 746 height 18
copy strong "43 Rosebery Road Killara NSW 2071"
click at [875, 26] on icon at bounding box center [881, 33] width 16 height 16
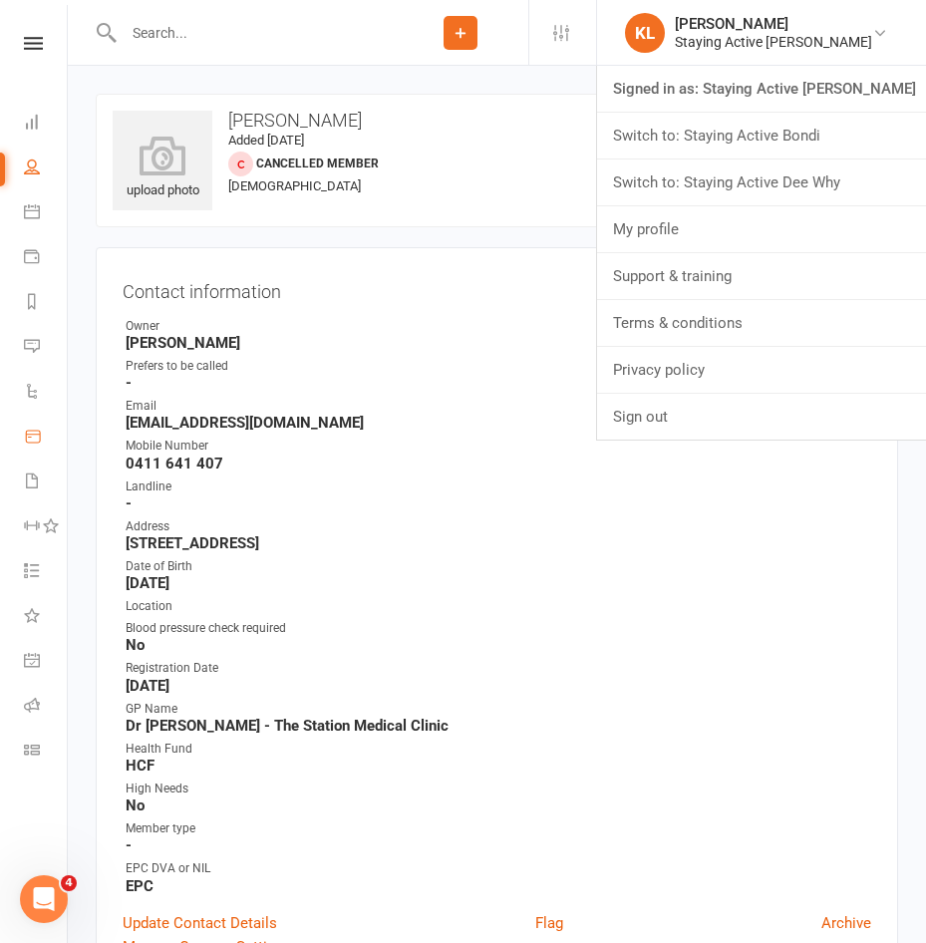
click at [36, 431] on icon at bounding box center [33, 437] width 18 height 18
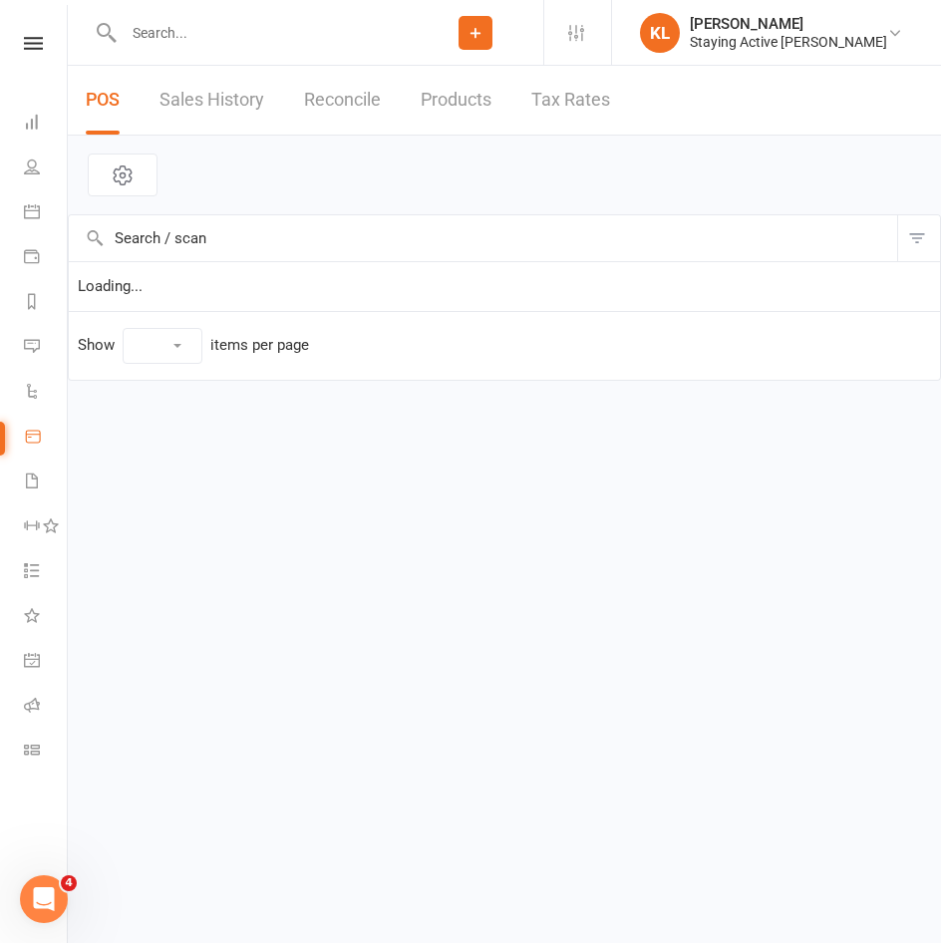
select select "10"
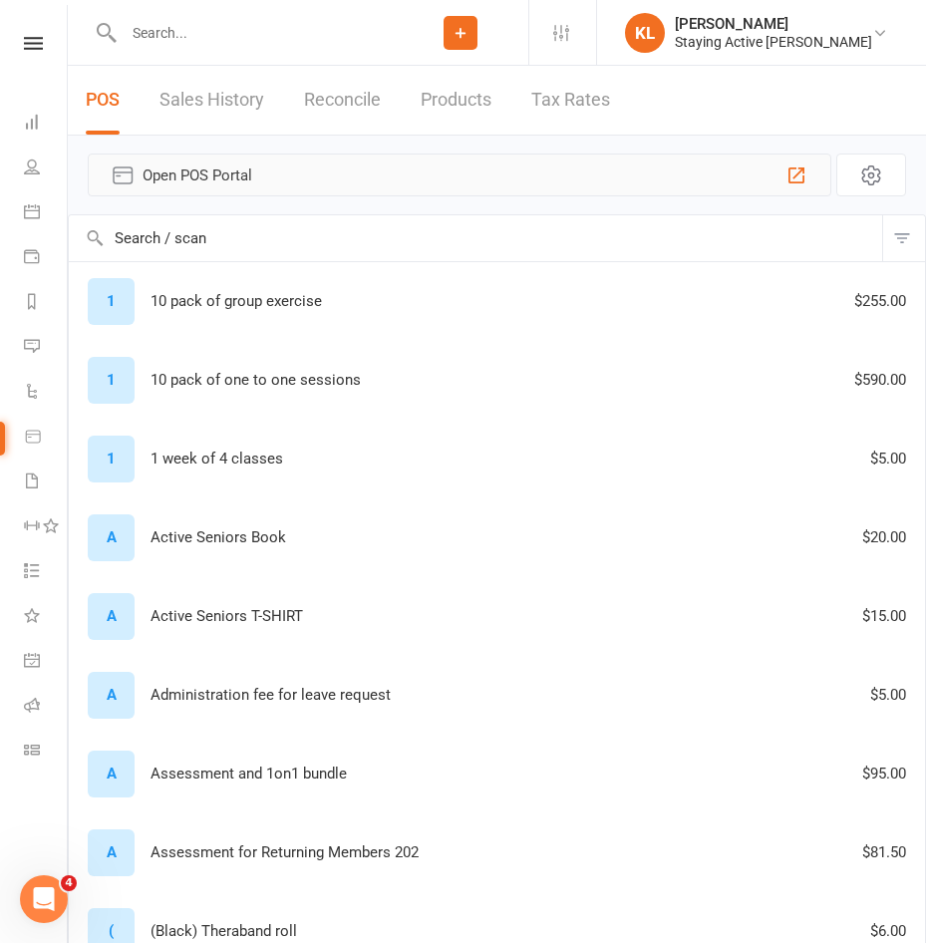
click at [229, 185] on span "Open POS Portal" at bounding box center [460, 176] width 634 height 24
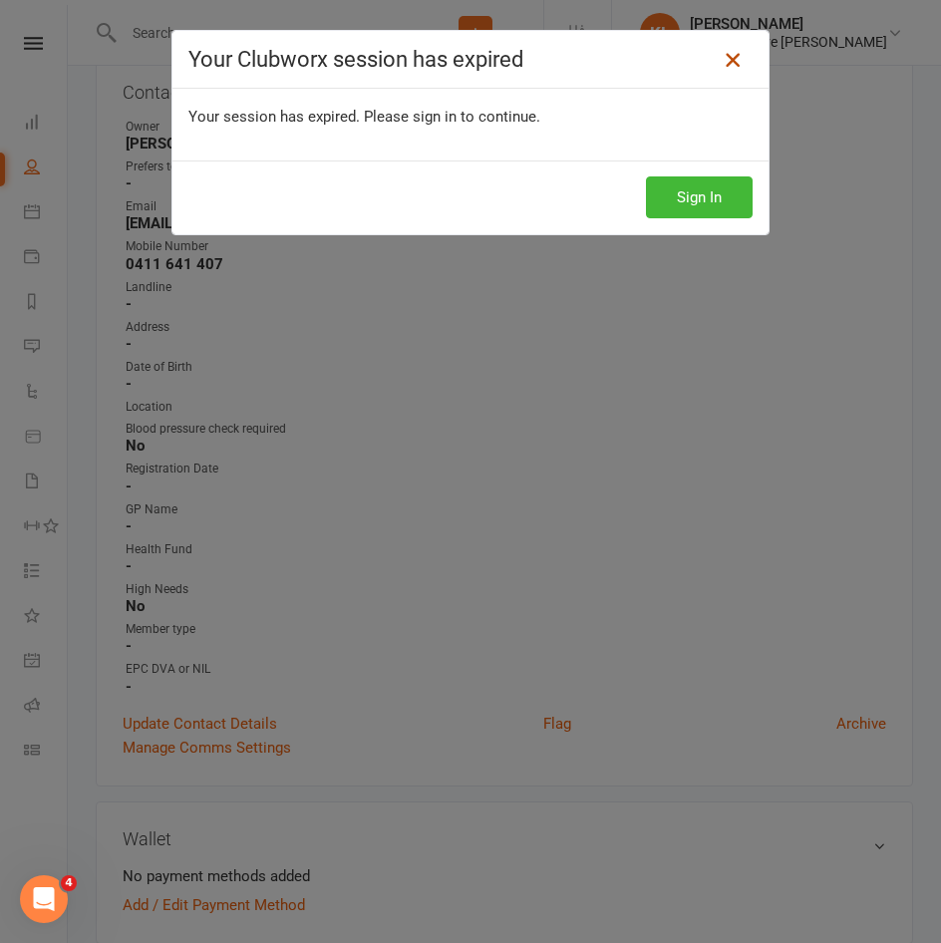
click at [717, 67] on link at bounding box center [733, 60] width 32 height 32
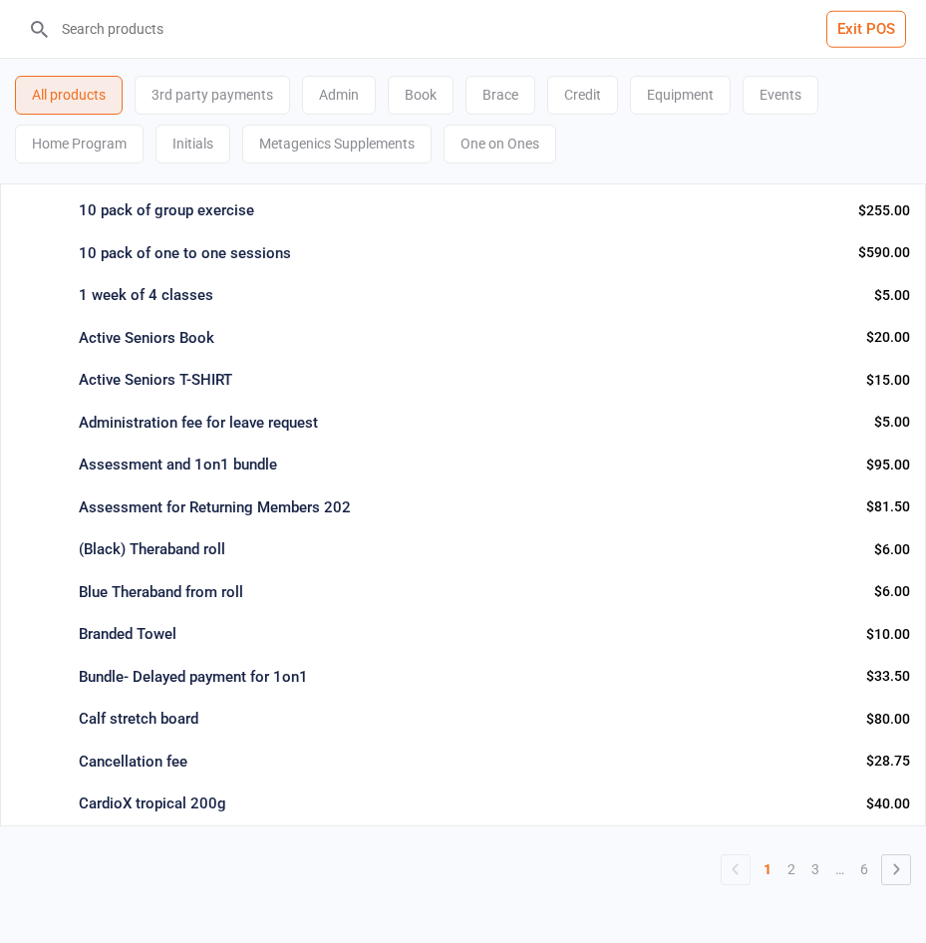
click at [160, 152] on div "Initials" at bounding box center [193, 144] width 75 height 39
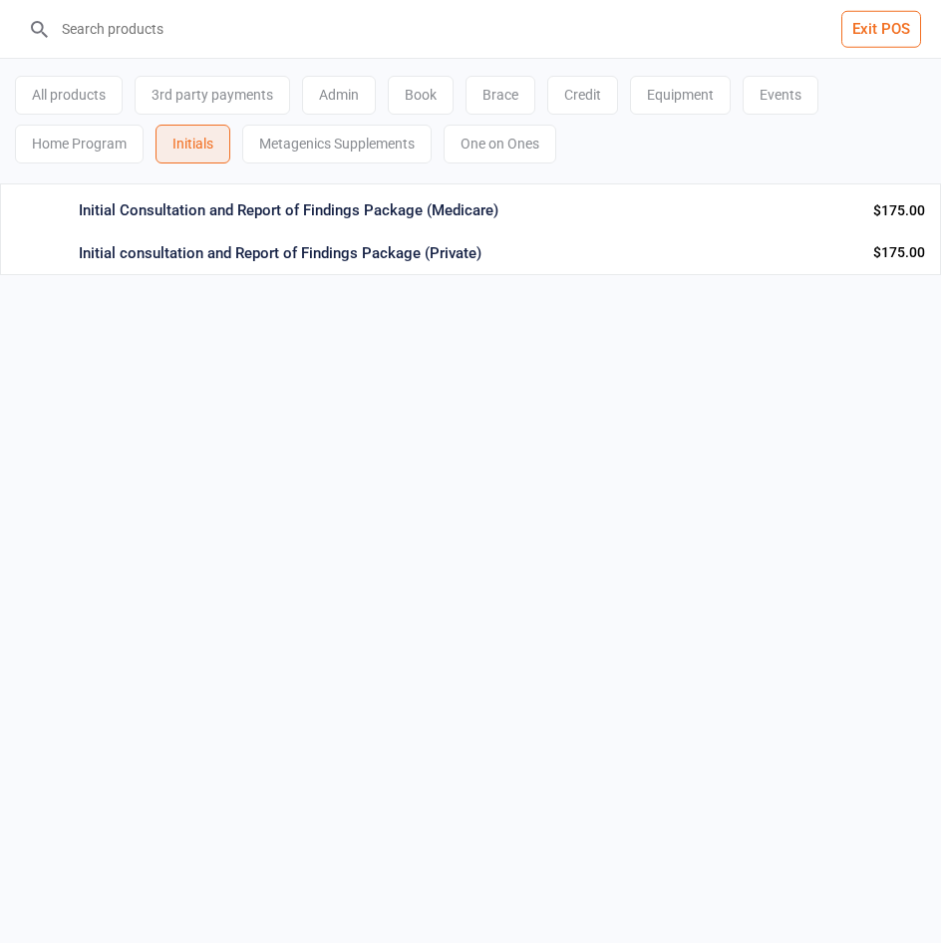
click at [474, 153] on div "One on Ones" at bounding box center [500, 144] width 113 height 39
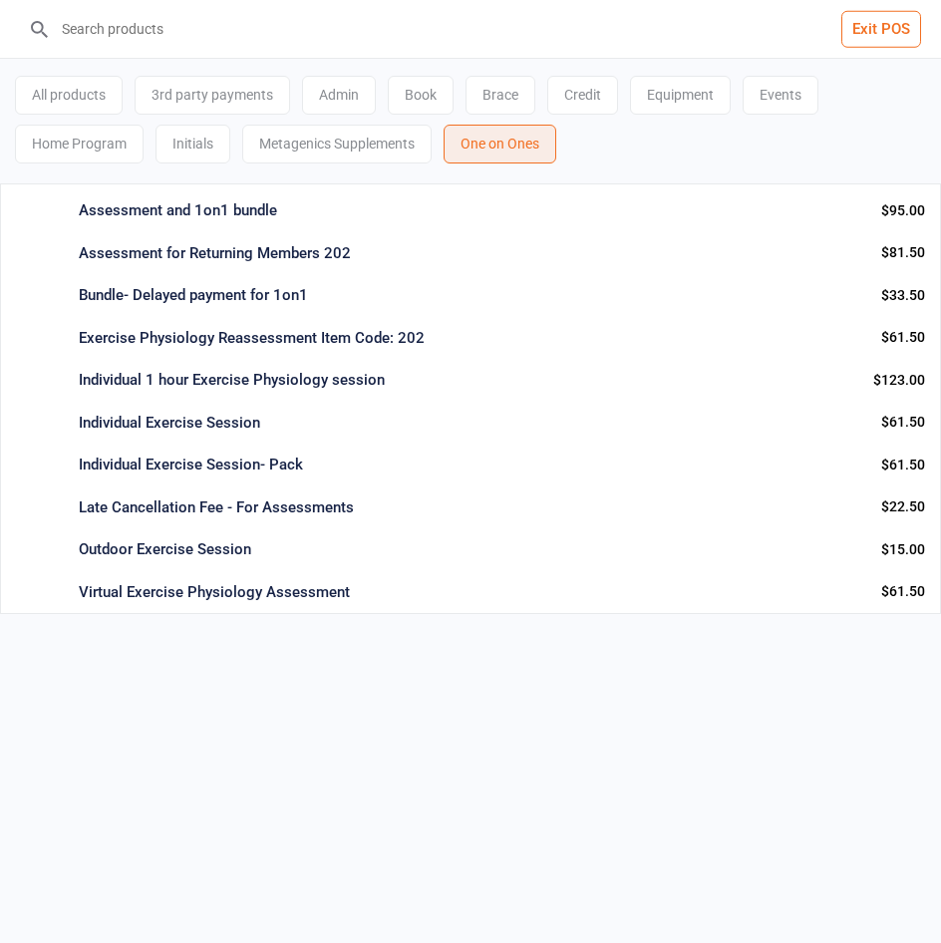
click at [146, 420] on div "Individual Exercise Session" at bounding box center [472, 423] width 787 height 23
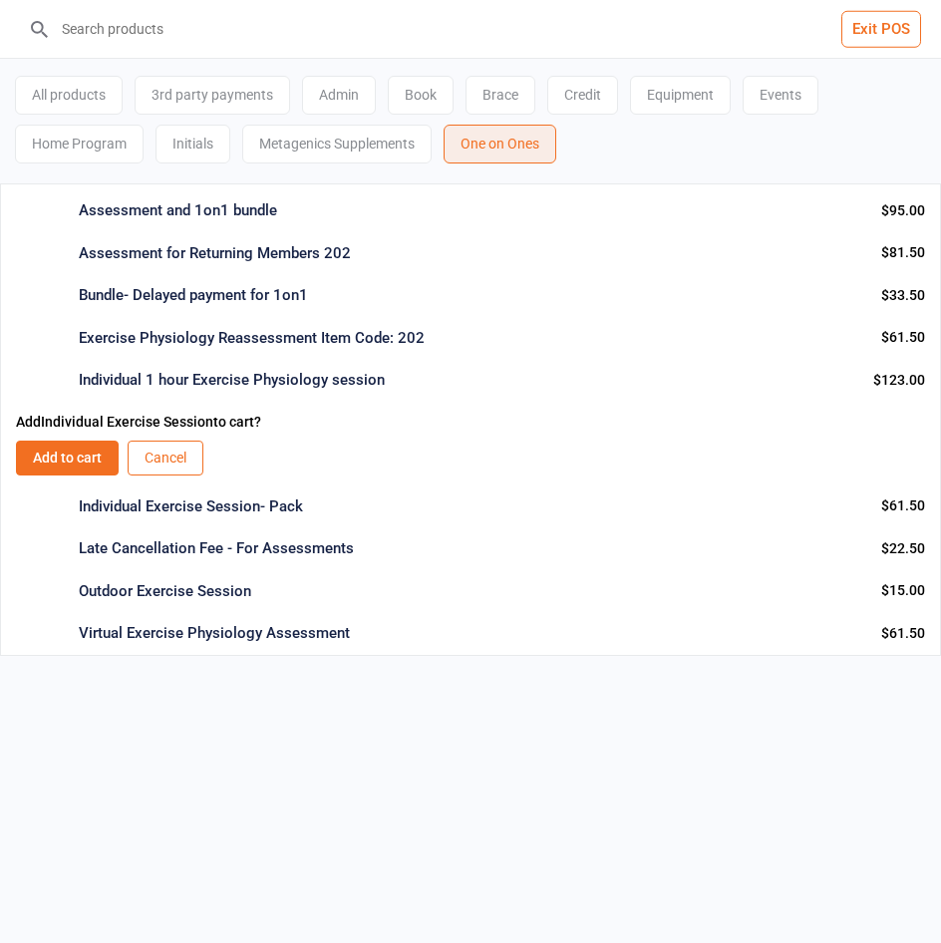
click at [20, 456] on button "Add to cart" at bounding box center [67, 458] width 103 height 35
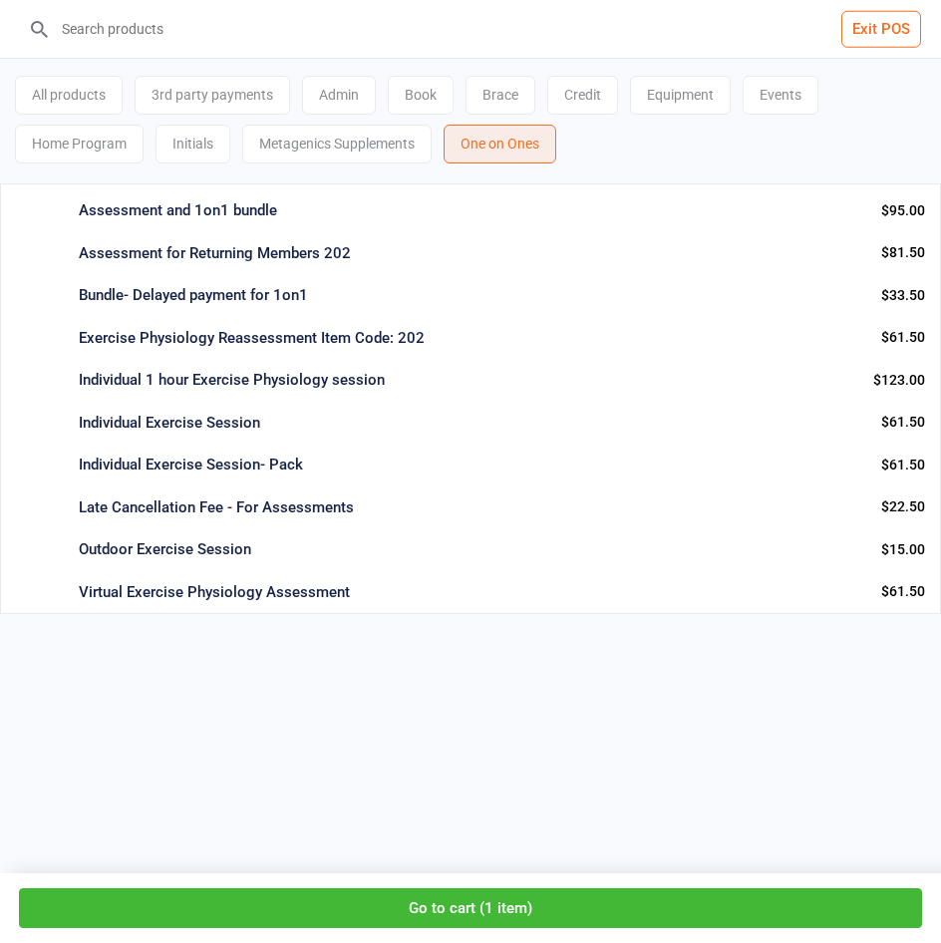
click at [451, 899] on button "Go to cart ( 1 item )" at bounding box center [471, 909] width 904 height 41
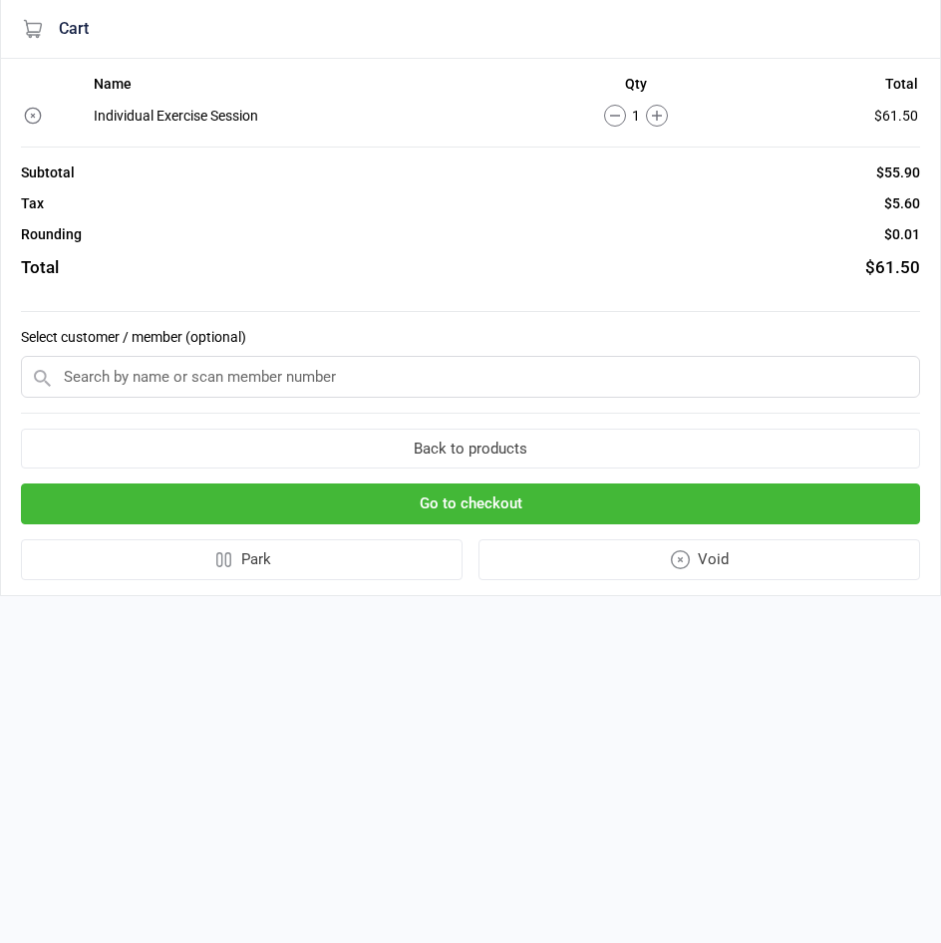
click at [193, 383] on input "text" at bounding box center [471, 377] width 900 height 42
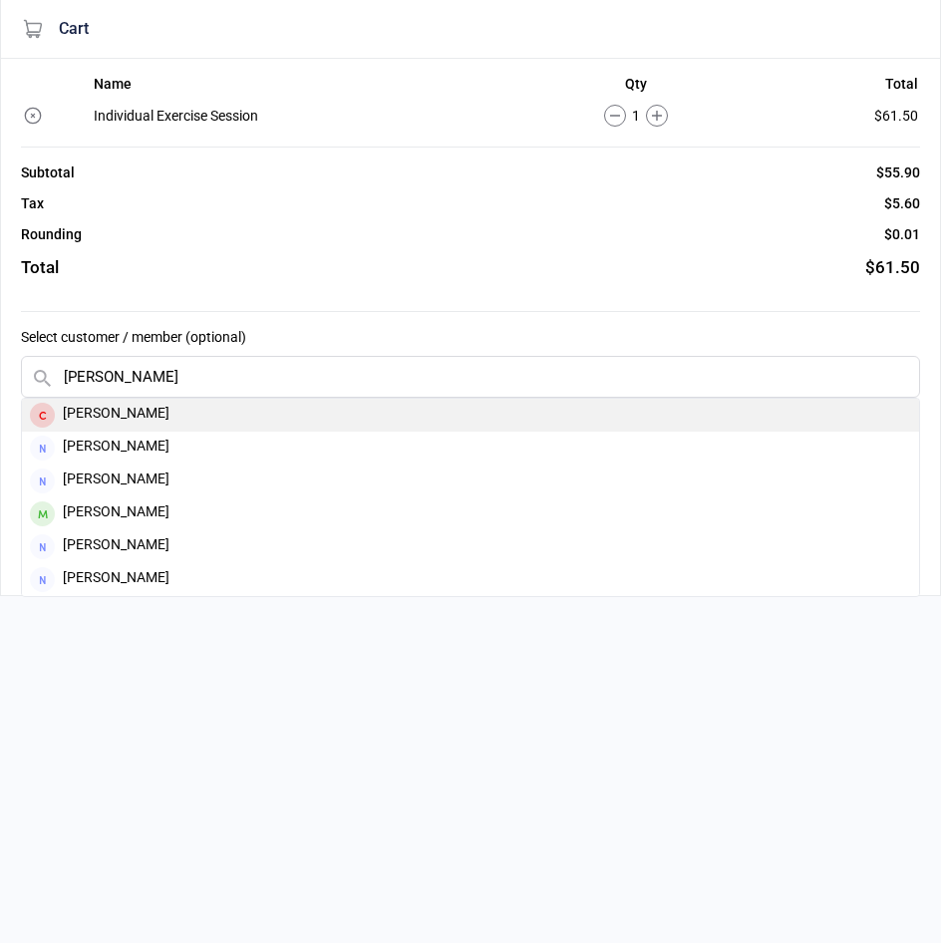
type input "connery"
click at [181, 406] on div "[PERSON_NAME]" at bounding box center [471, 415] width 898 height 33
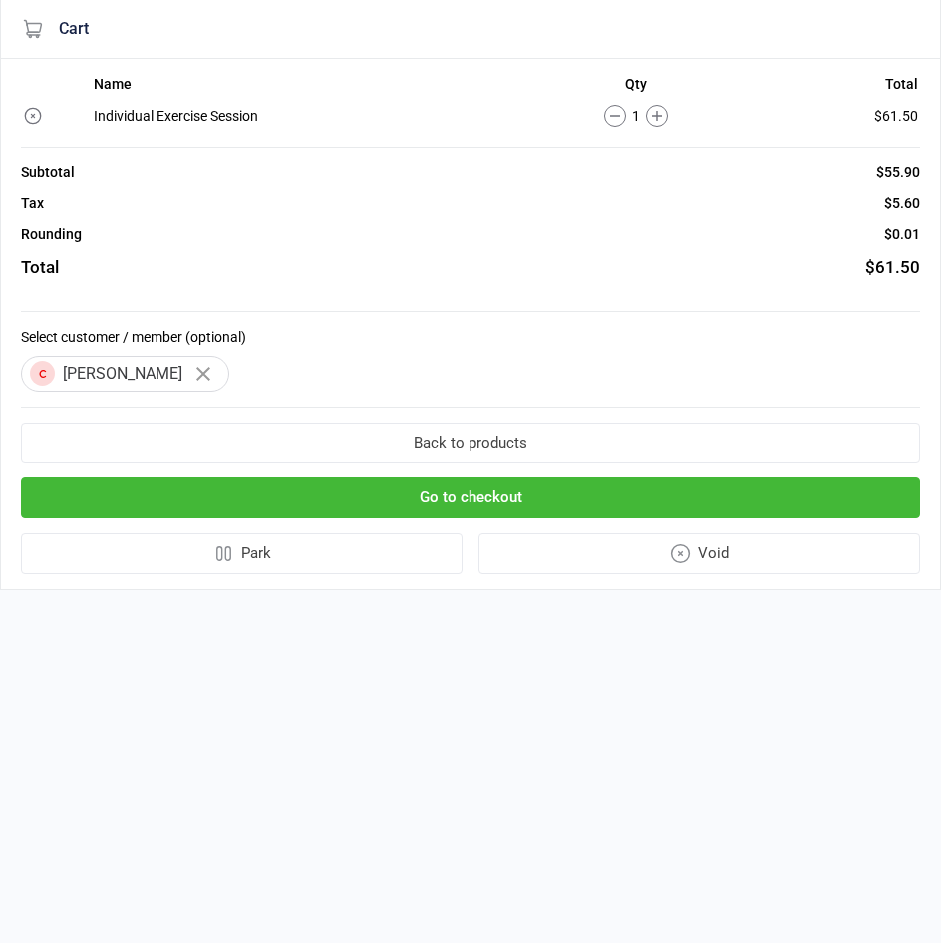
click at [405, 513] on button "Go to checkout" at bounding box center [471, 498] width 900 height 41
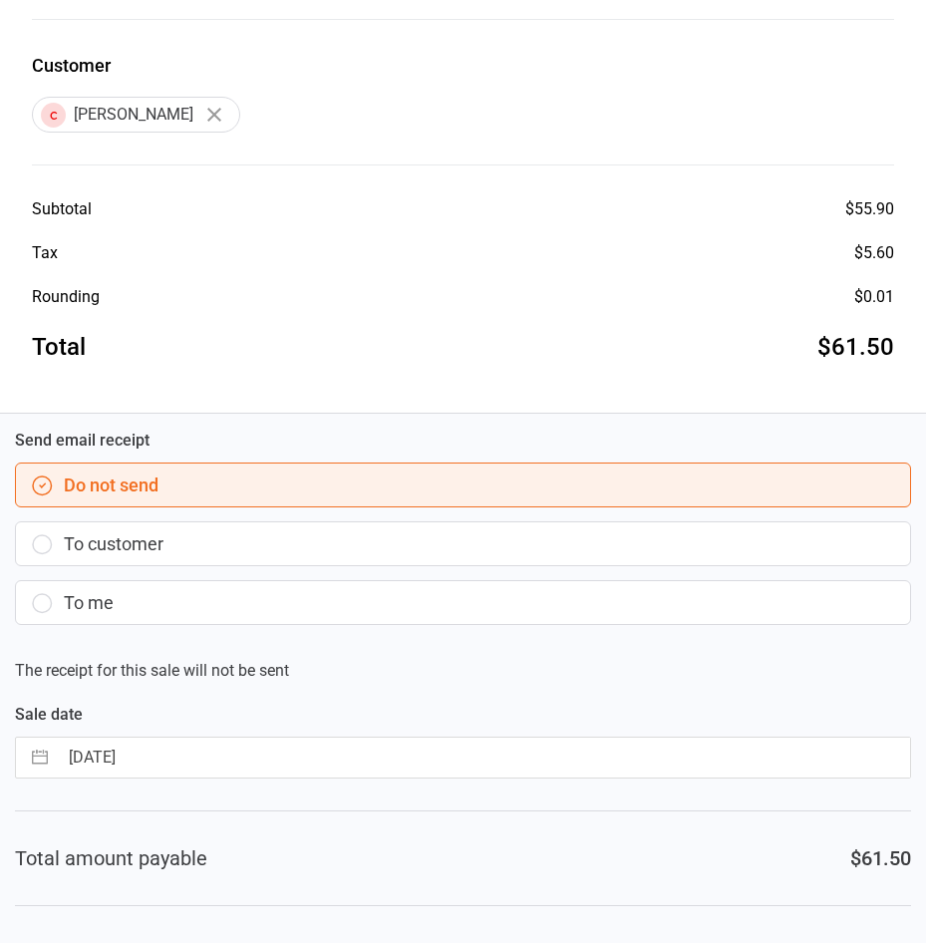
scroll to position [409, 0]
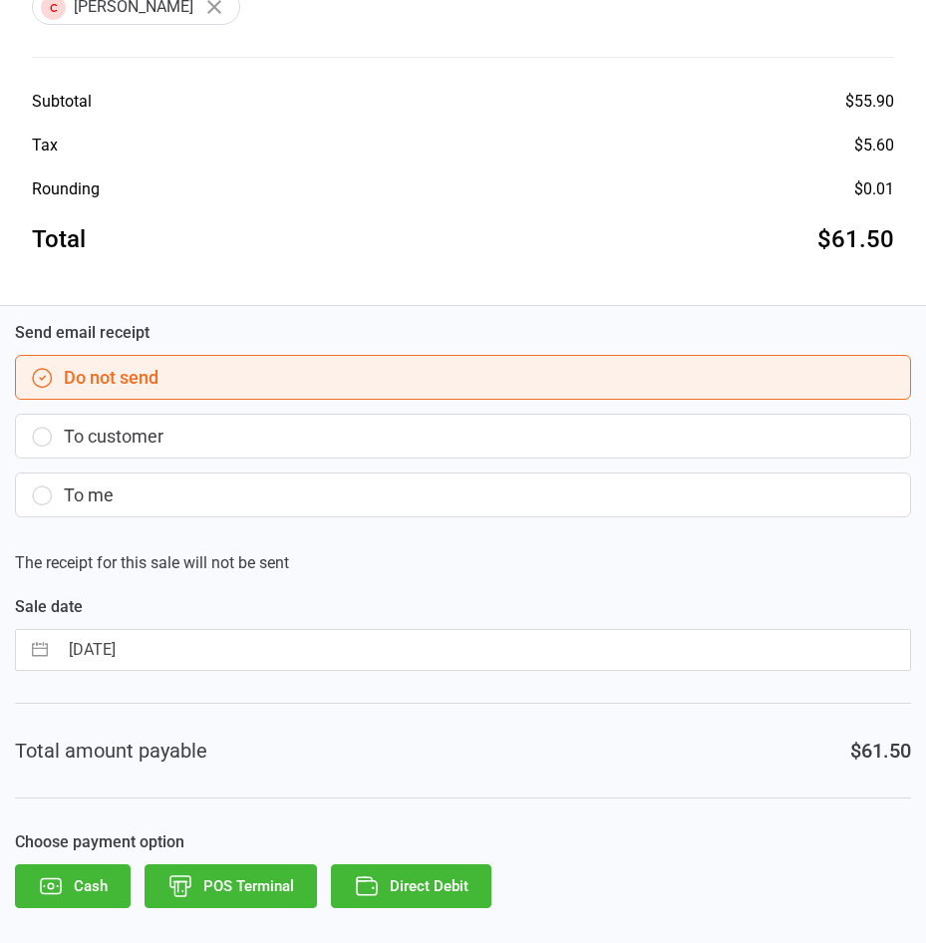
click at [411, 890] on button "Direct Debit" at bounding box center [411, 887] width 161 height 44
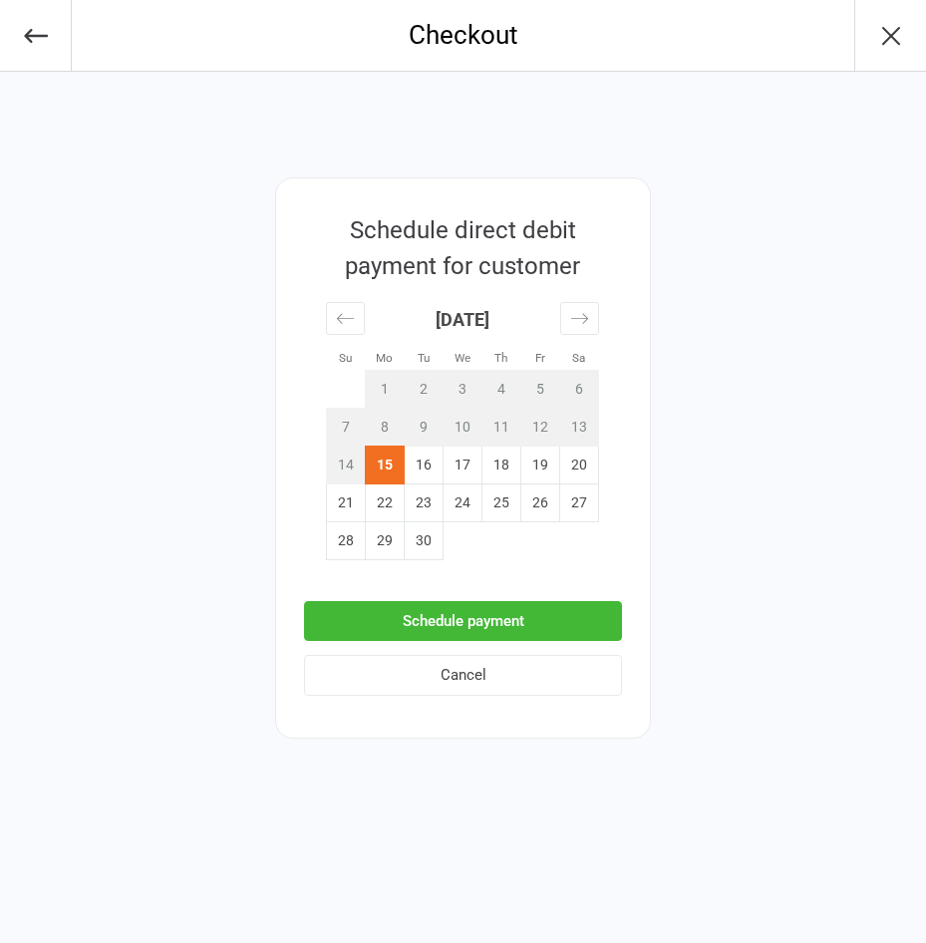
scroll to position [0, 0]
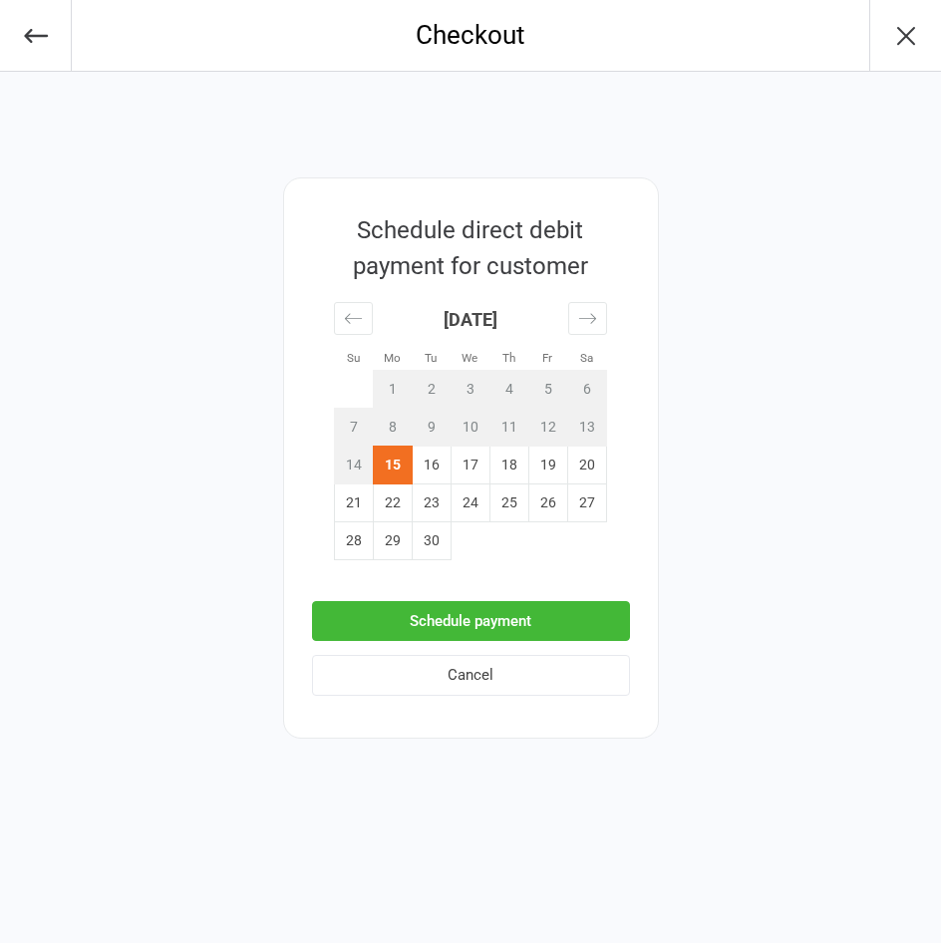
click at [442, 623] on button "Schedule payment" at bounding box center [471, 621] width 318 height 41
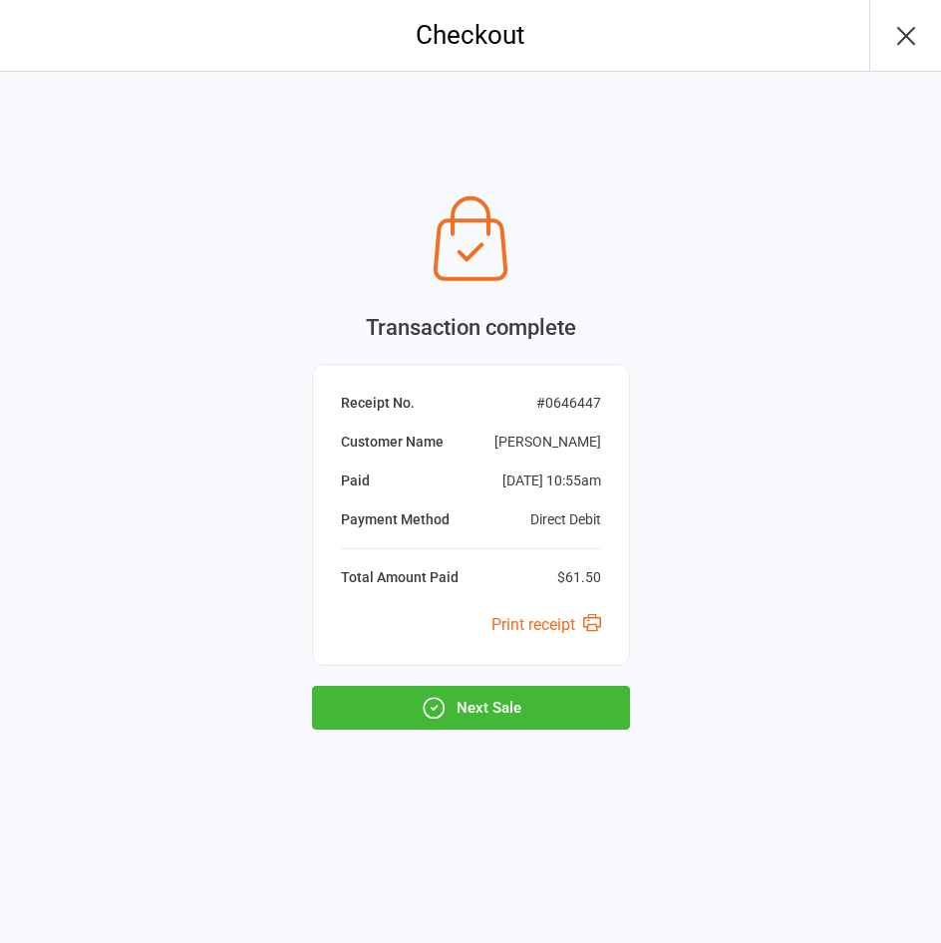
click at [912, 32] on icon "button" at bounding box center [907, 36] width 32 height 32
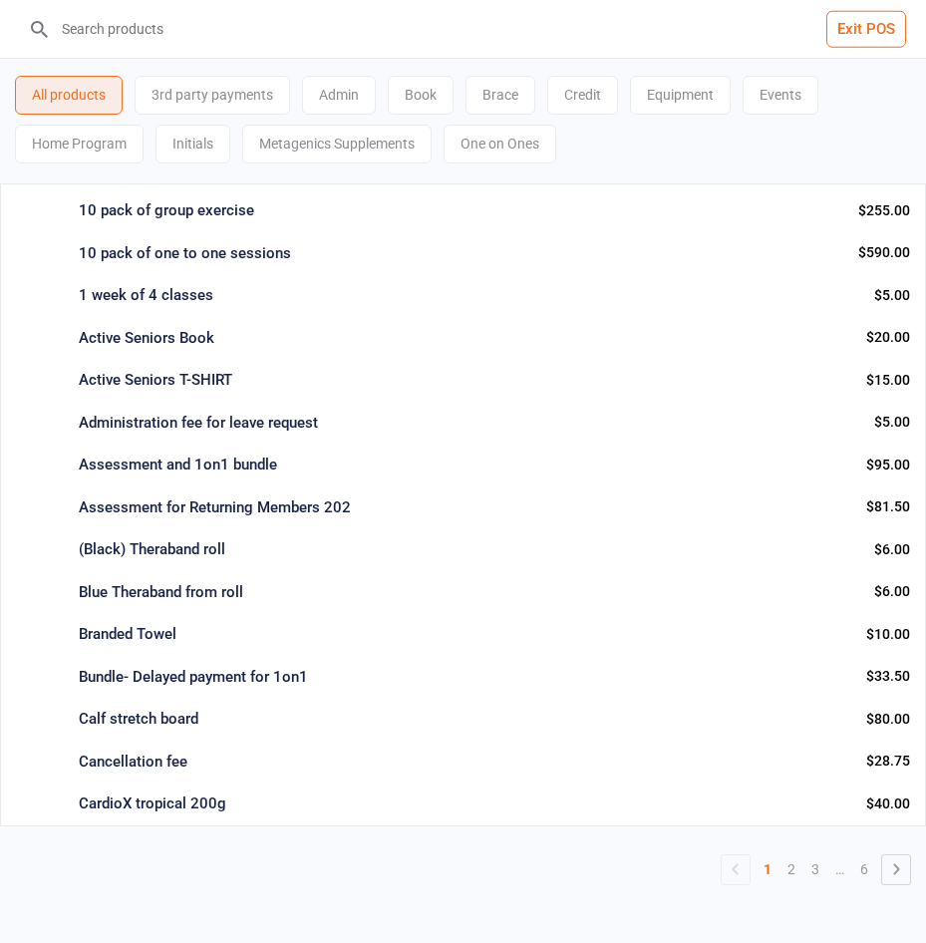
click at [847, 25] on button "Exit POS" at bounding box center [867, 29] width 80 height 37
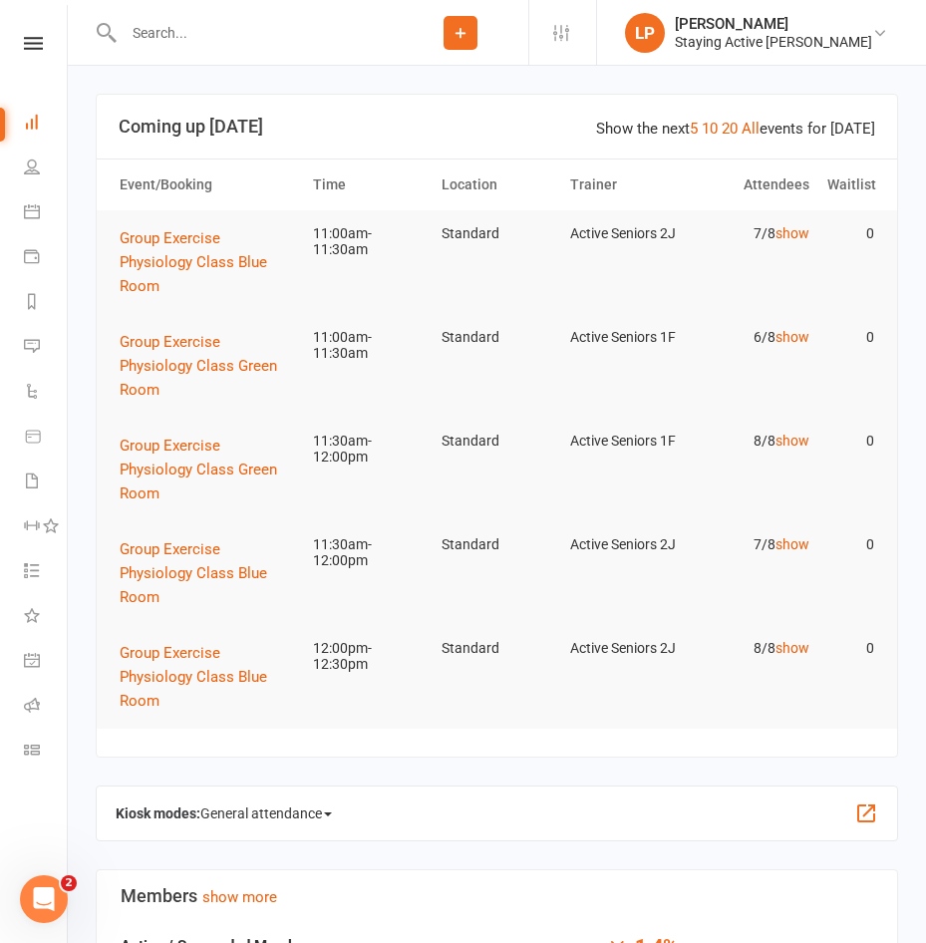
click at [190, 29] on input "text" at bounding box center [255, 33] width 275 height 28
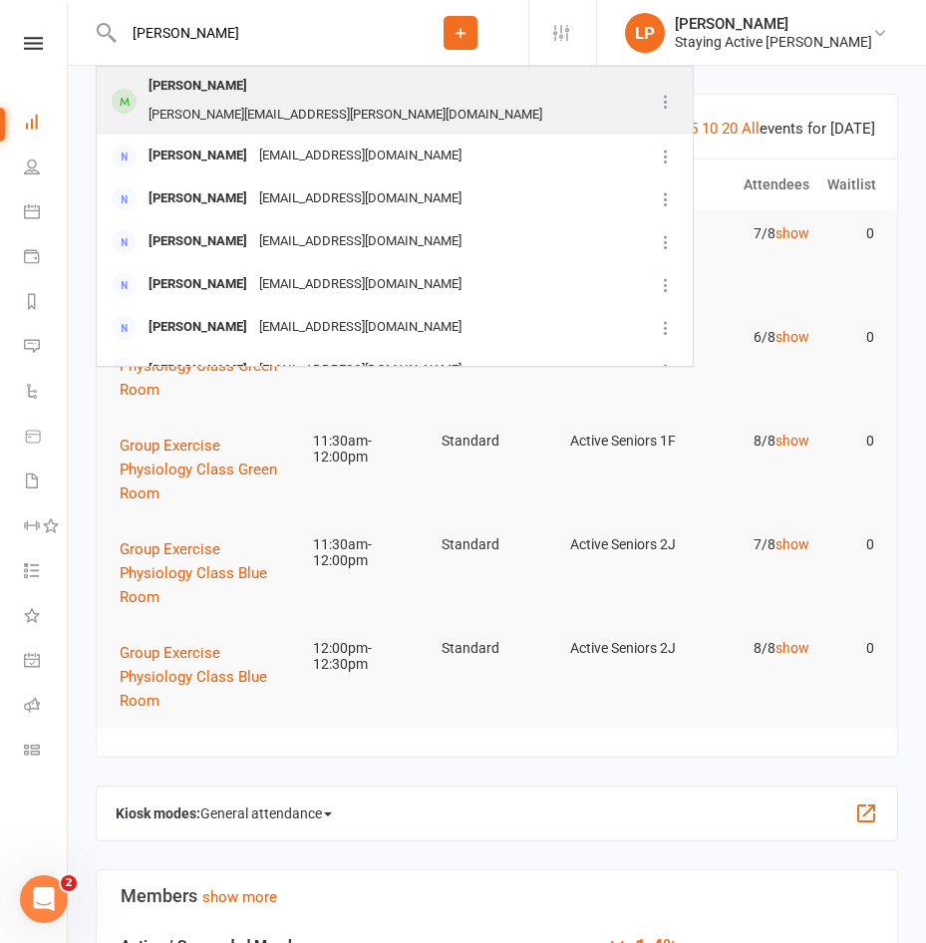
type input "[PERSON_NAME]"
click at [239, 73] on div "[PERSON_NAME] [PERSON_NAME][EMAIL_ADDRESS][PERSON_NAME][DOMAIN_NAME]" at bounding box center [375, 101] width 554 height 66
